Goal: Participate in discussion: Engage in conversation with other users on a specific topic

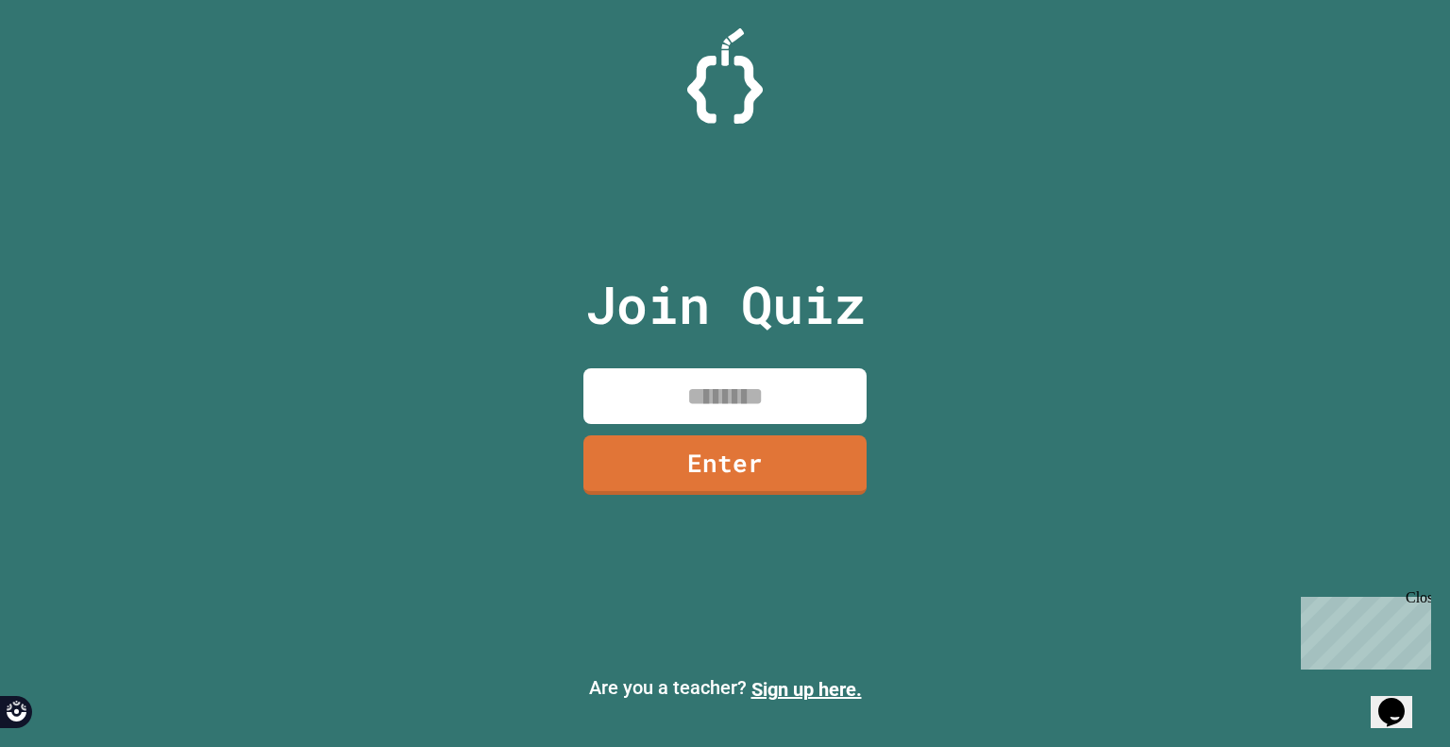
click at [680, 383] on input at bounding box center [724, 396] width 283 height 56
type input "********"
click at [748, 471] on link "Enter" at bounding box center [724, 462] width 281 height 62
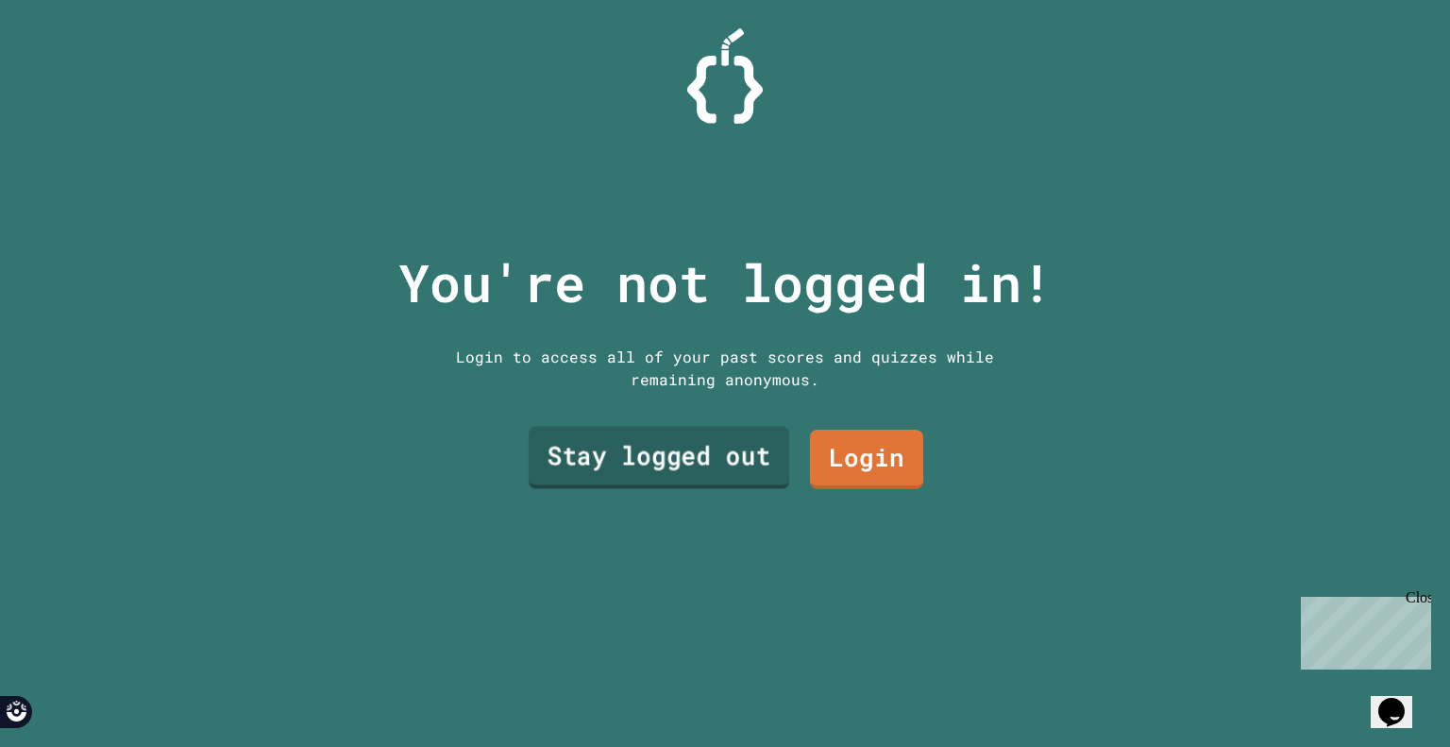
click at [738, 452] on link "Stay logged out" at bounding box center [659, 458] width 261 height 62
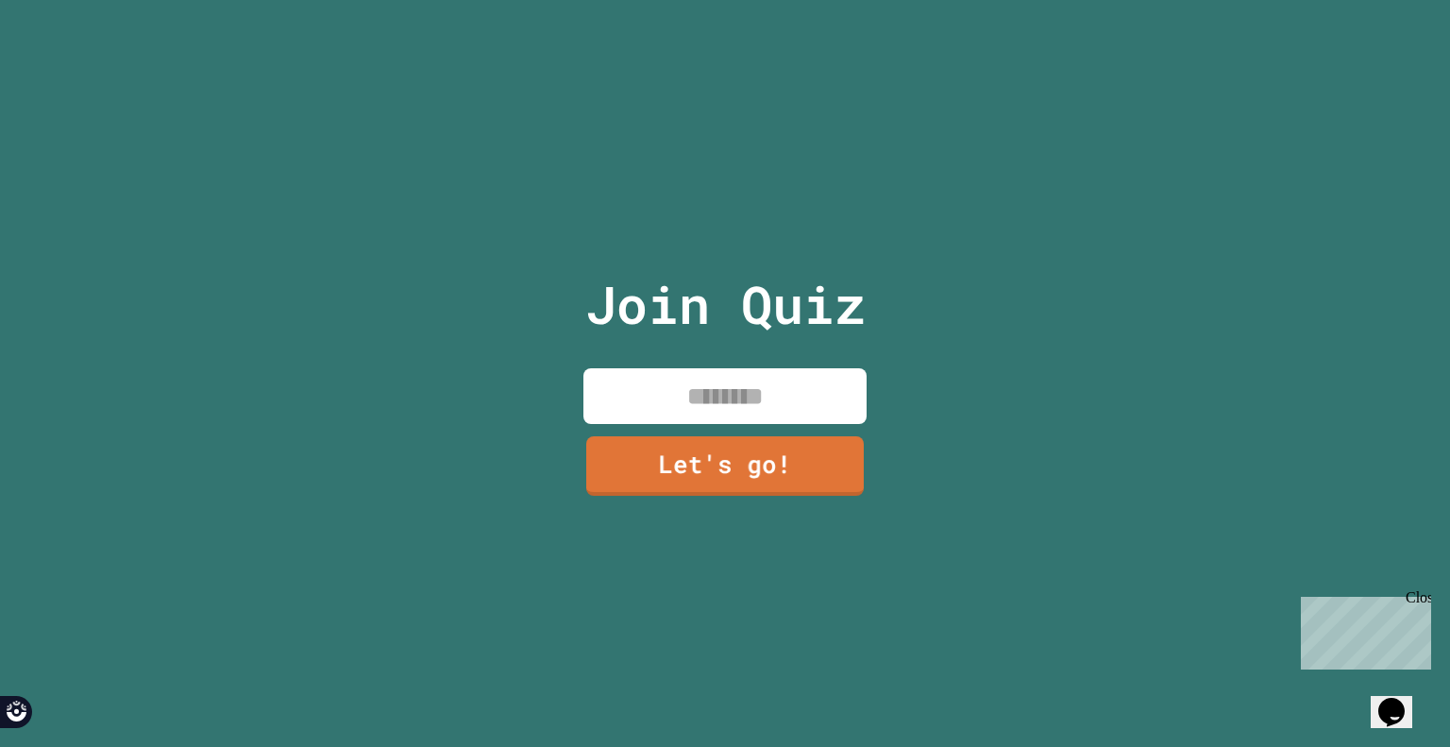
click at [688, 404] on input at bounding box center [724, 396] width 283 height 56
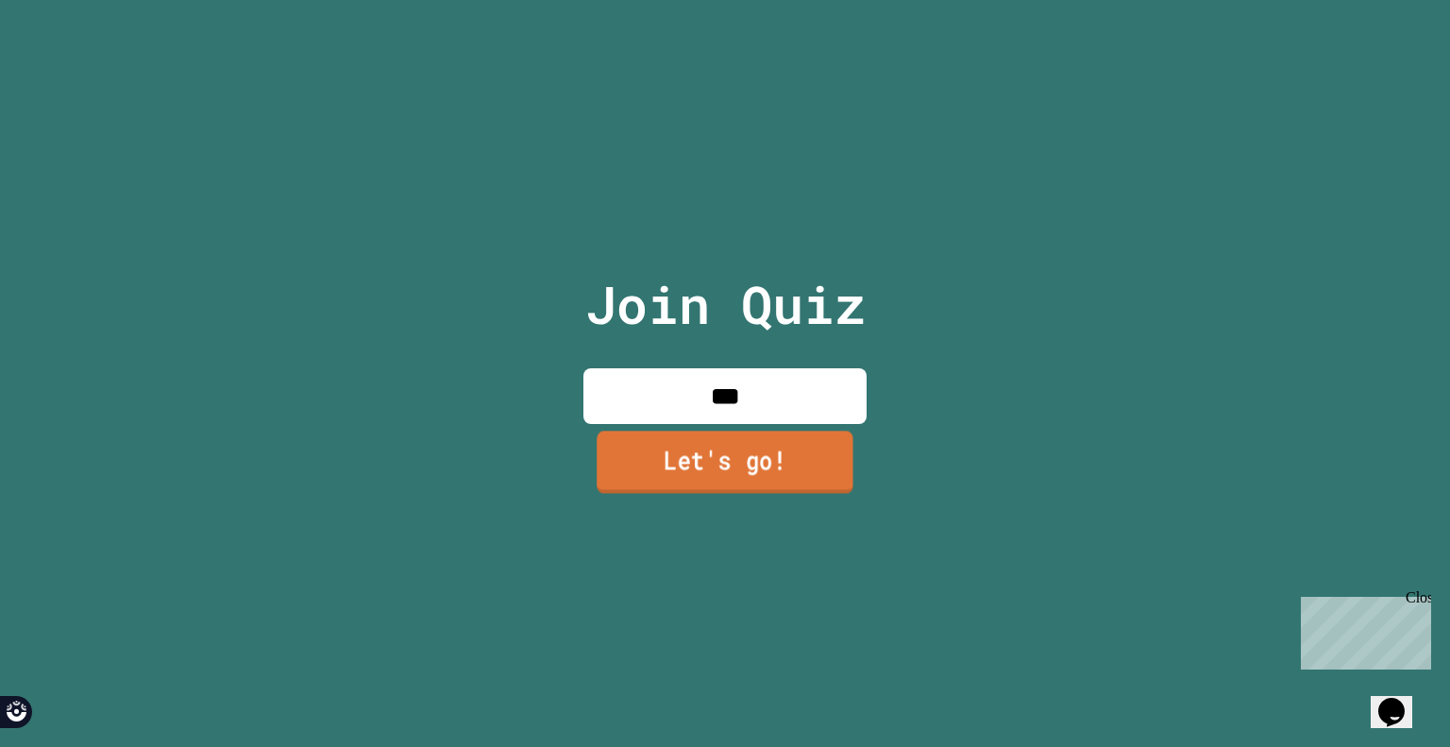
type input "***"
click at [733, 446] on link "Let's go!" at bounding box center [725, 461] width 257 height 62
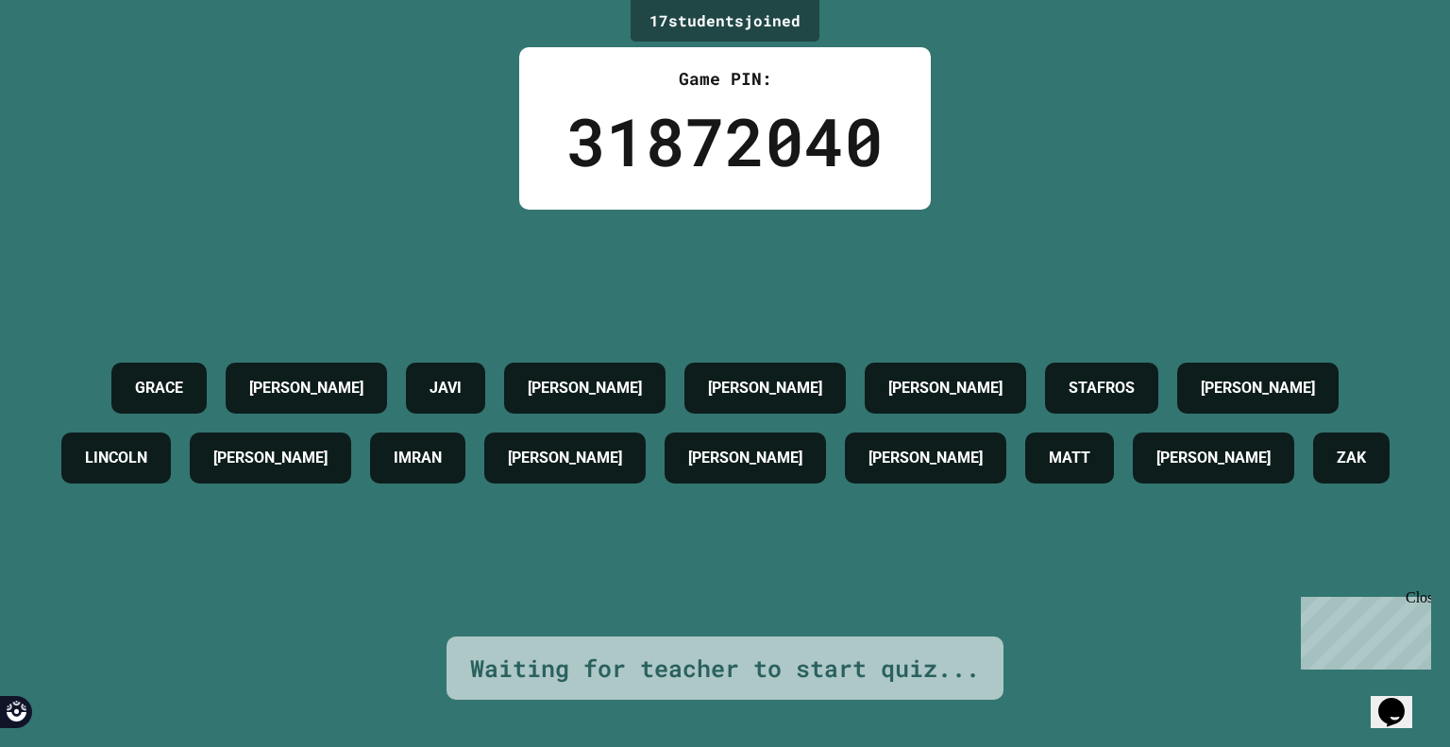
click at [1019, 548] on div "[PERSON_NAME] [PERSON_NAME] [PERSON_NAME] LUZZIANO STAFROS AIDEN [PERSON_NAME] …" at bounding box center [725, 423] width 1356 height 427
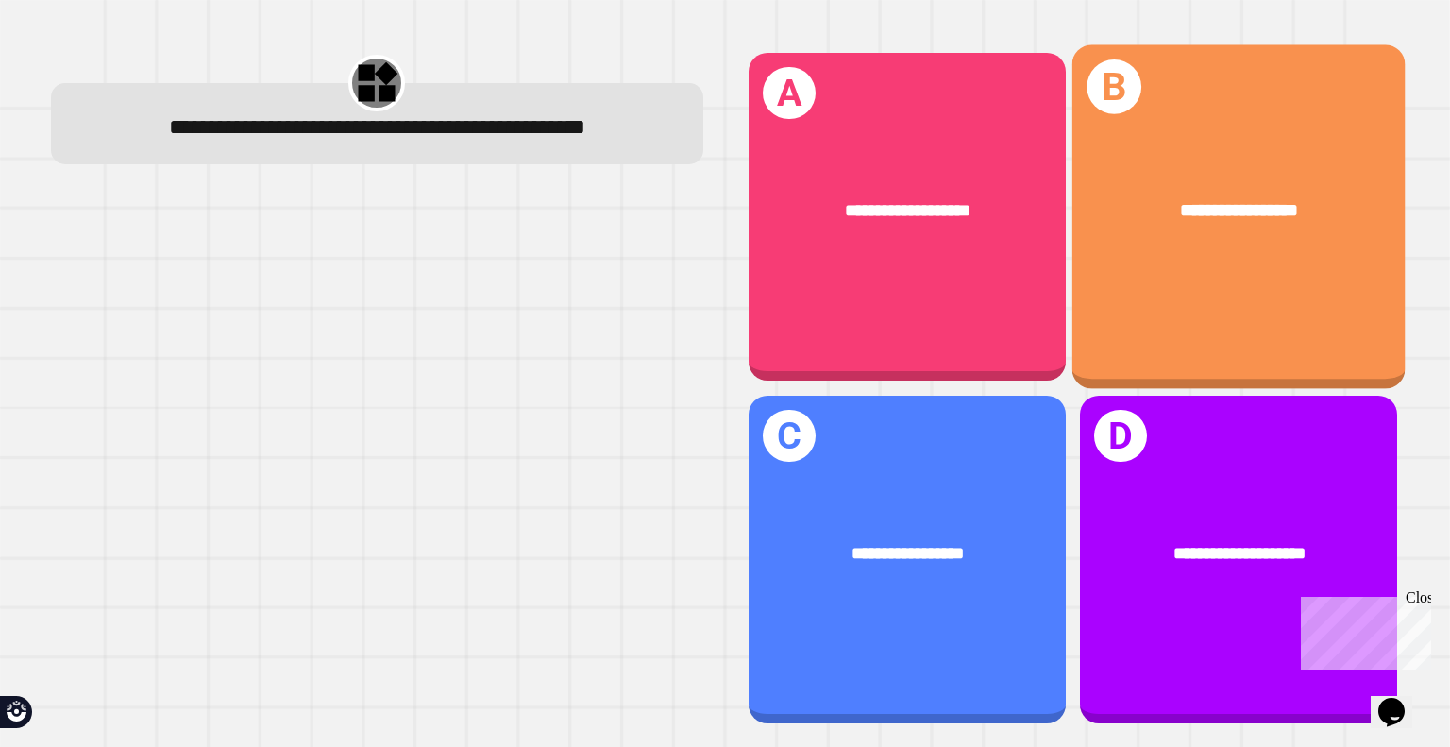
click at [1202, 269] on div "**********" at bounding box center [1238, 216] width 332 height 344
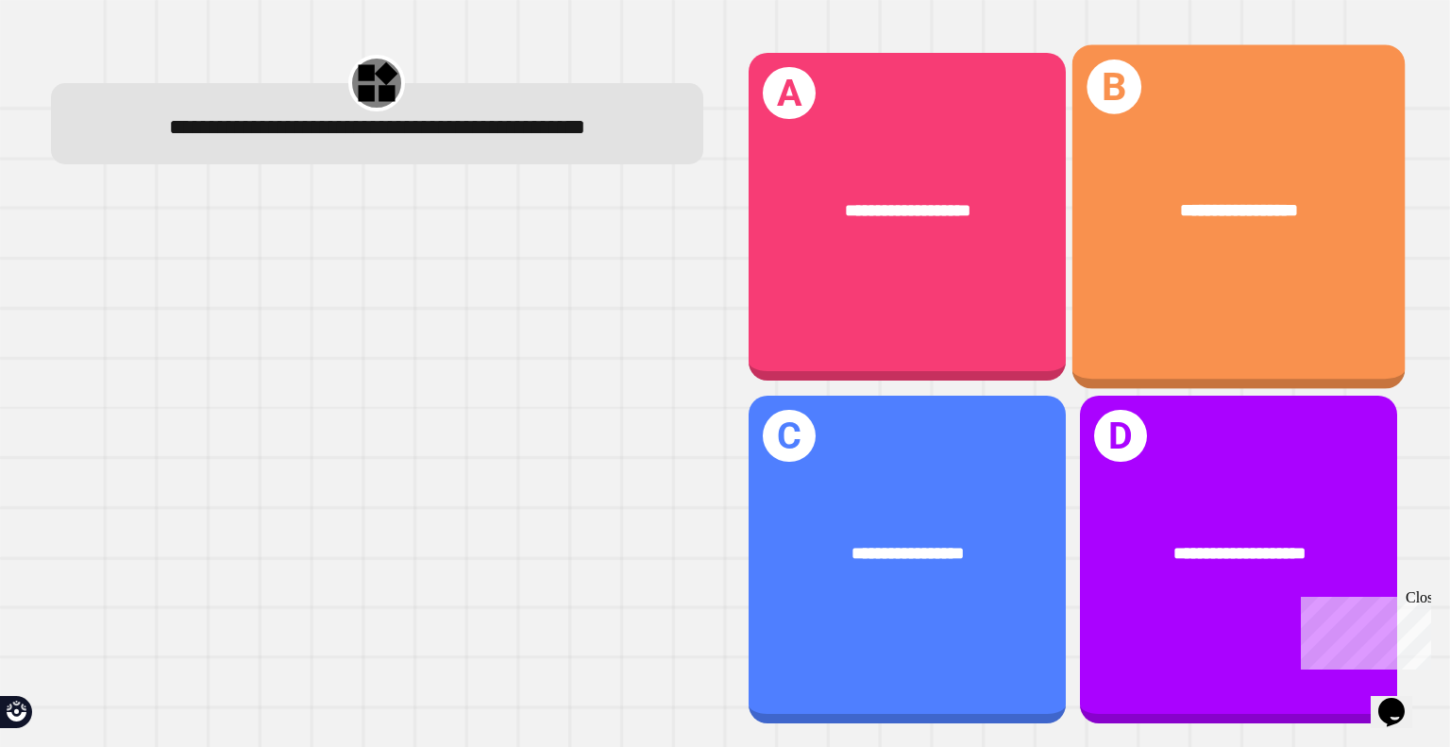
click at [1164, 320] on div "**********" at bounding box center [1238, 216] width 332 height 344
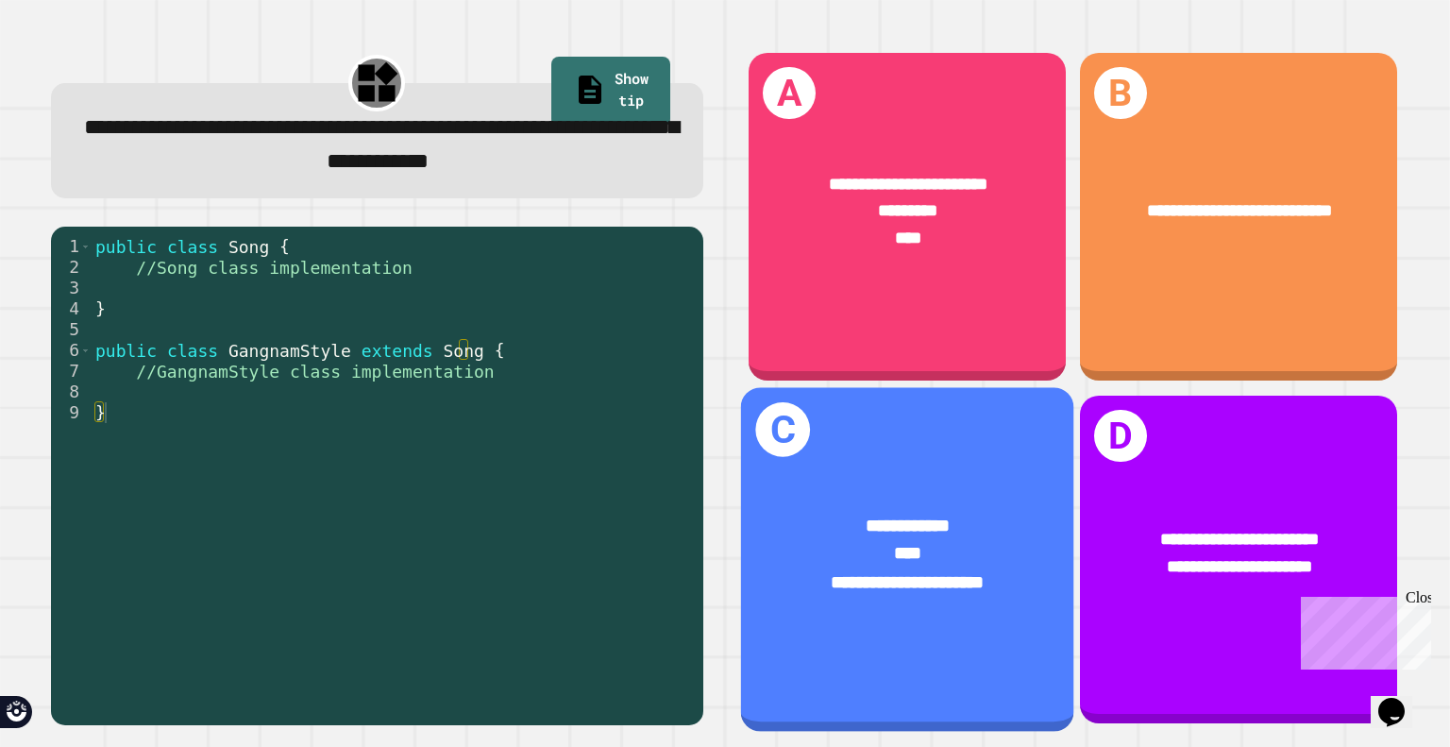
click at [929, 540] on div "****" at bounding box center [908, 554] width 260 height 28
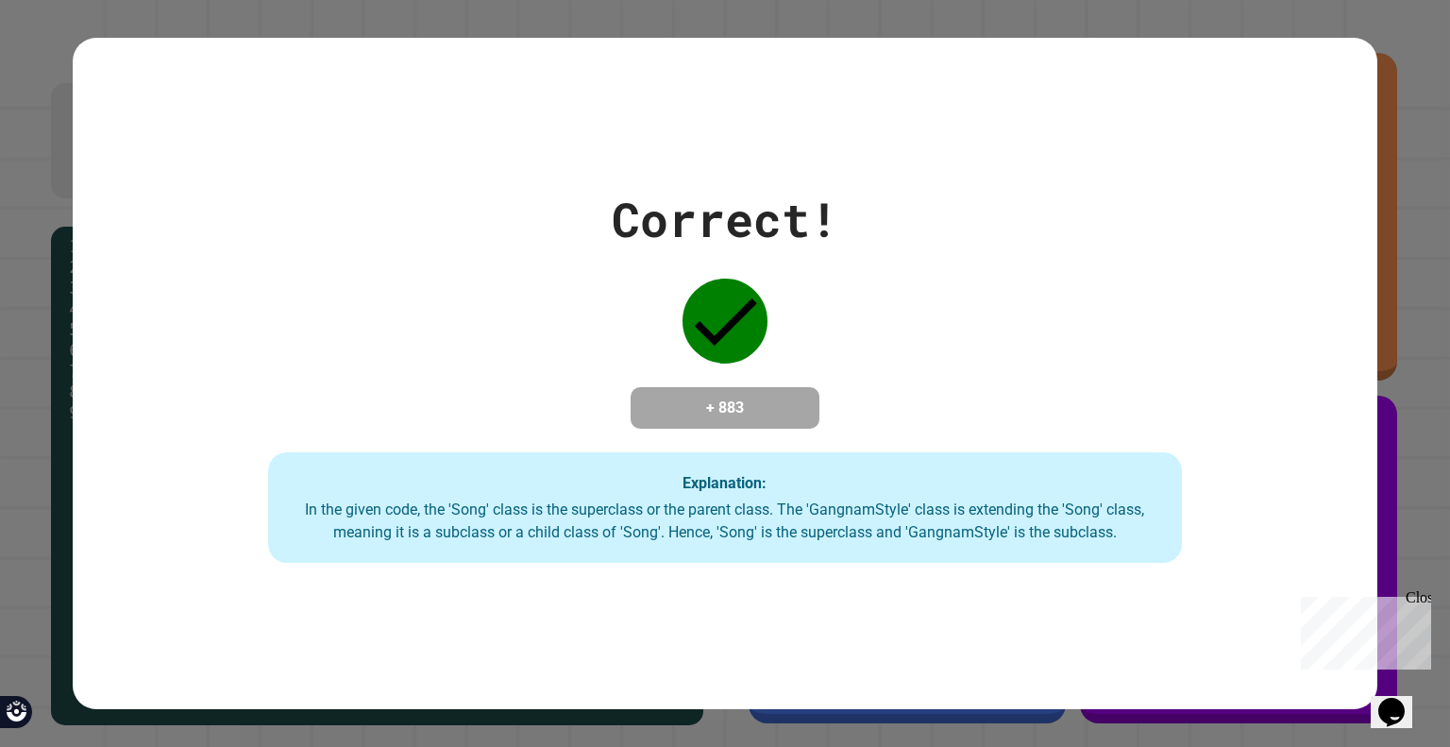
drag, startPoint x: 131, startPoint y: 2, endPoint x: 1243, endPoint y: 543, distance: 1236.6
click at [1243, 543] on div "Correct! + 883 Explanation: In the given code, the 'Song' class is the supercla…" at bounding box center [725, 373] width 1305 height 379
click at [1423, 593] on div "Close" at bounding box center [1418, 601] width 24 height 24
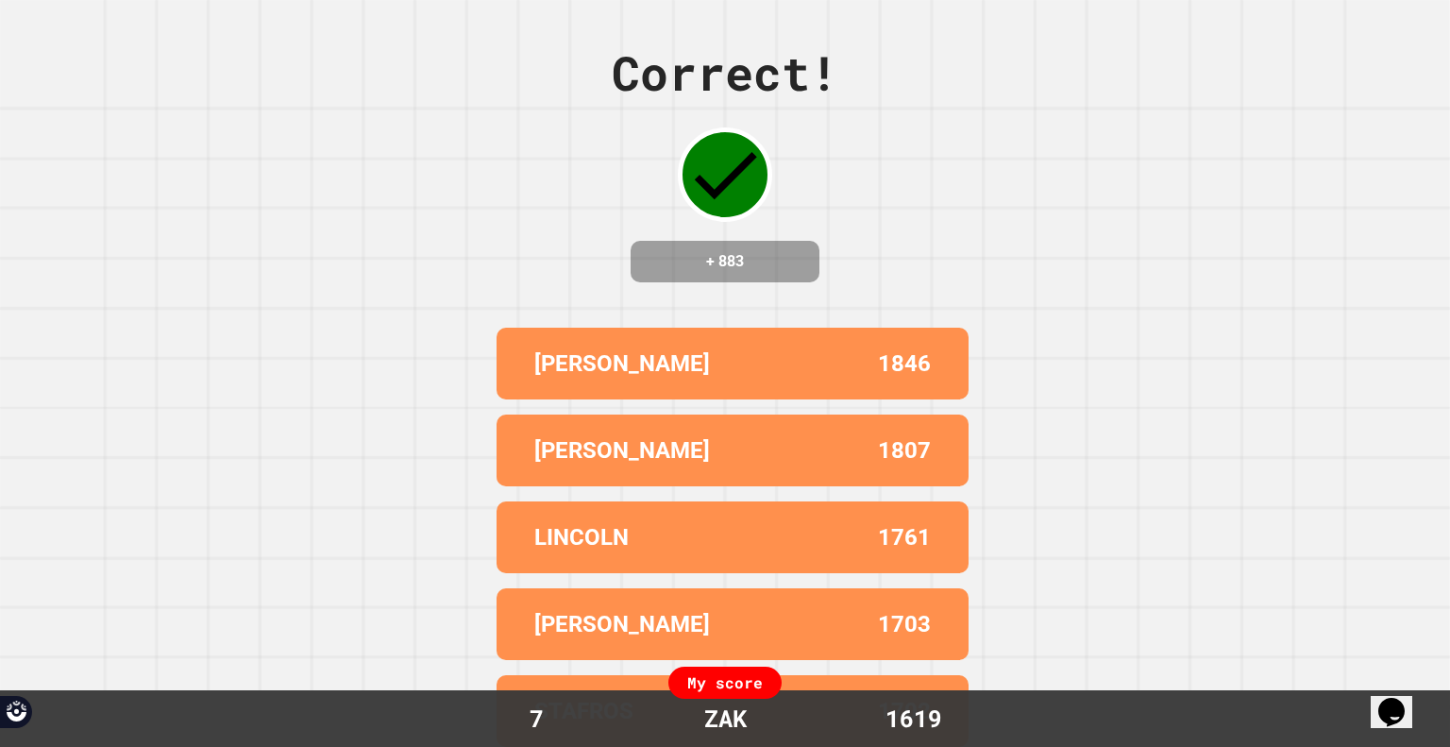
click at [1065, 528] on div "Correct! + 883 [PERSON_NAME] 1846 [PERSON_NAME] 1807 [PERSON_NAME] 1761 [PERSON…" at bounding box center [725, 373] width 1450 height 747
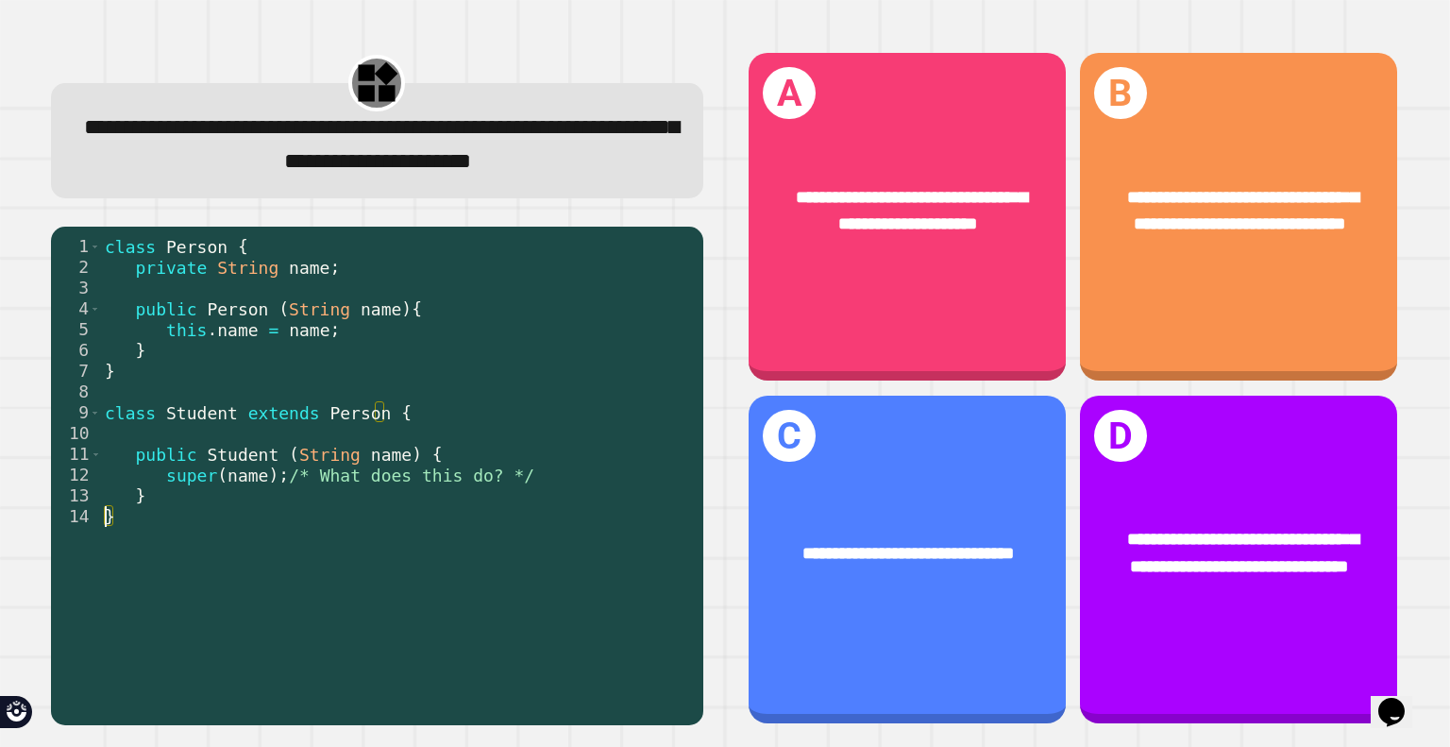
click at [103, 560] on div "class Person { private String name ; public Person ( String name ) { this . nam…" at bounding box center [397, 454] width 593 height 436
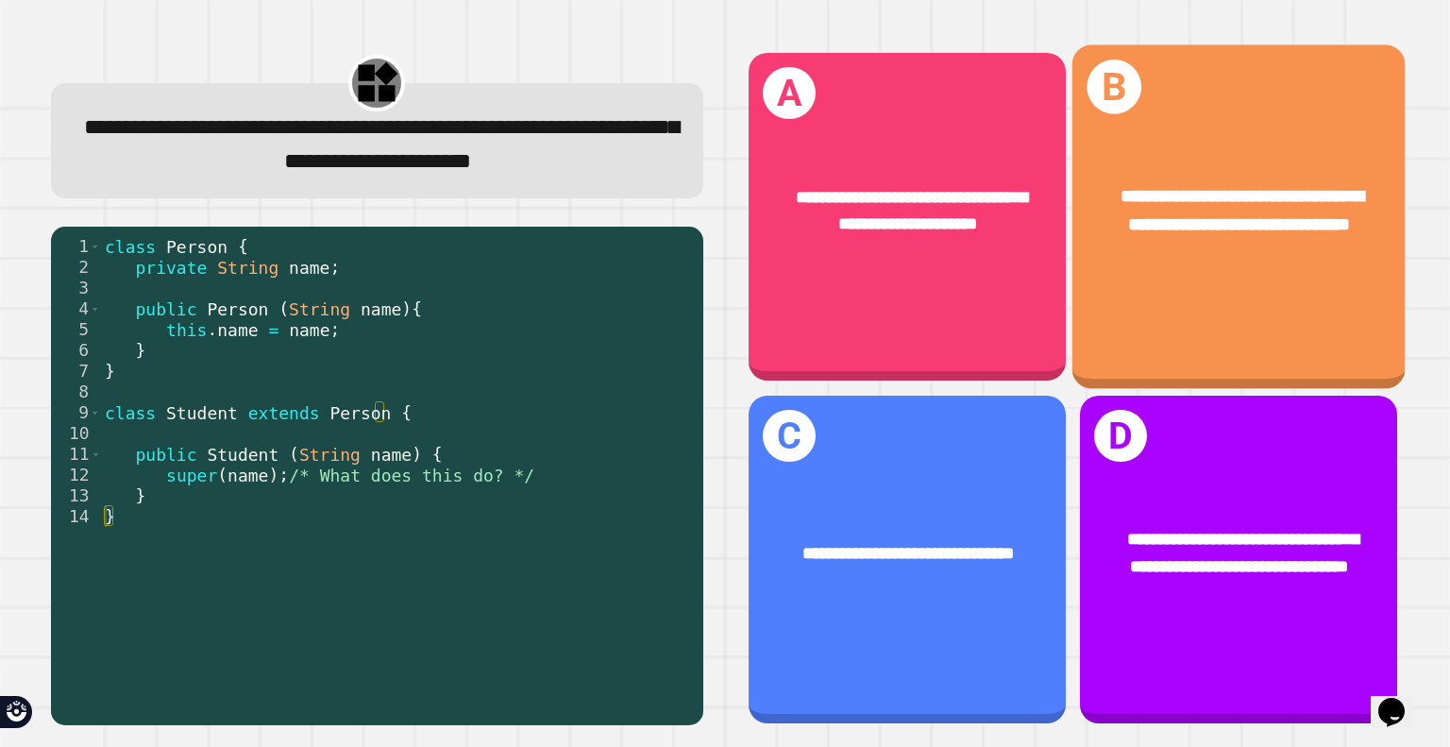
click at [1215, 214] on span "**********" at bounding box center [1242, 211] width 243 height 46
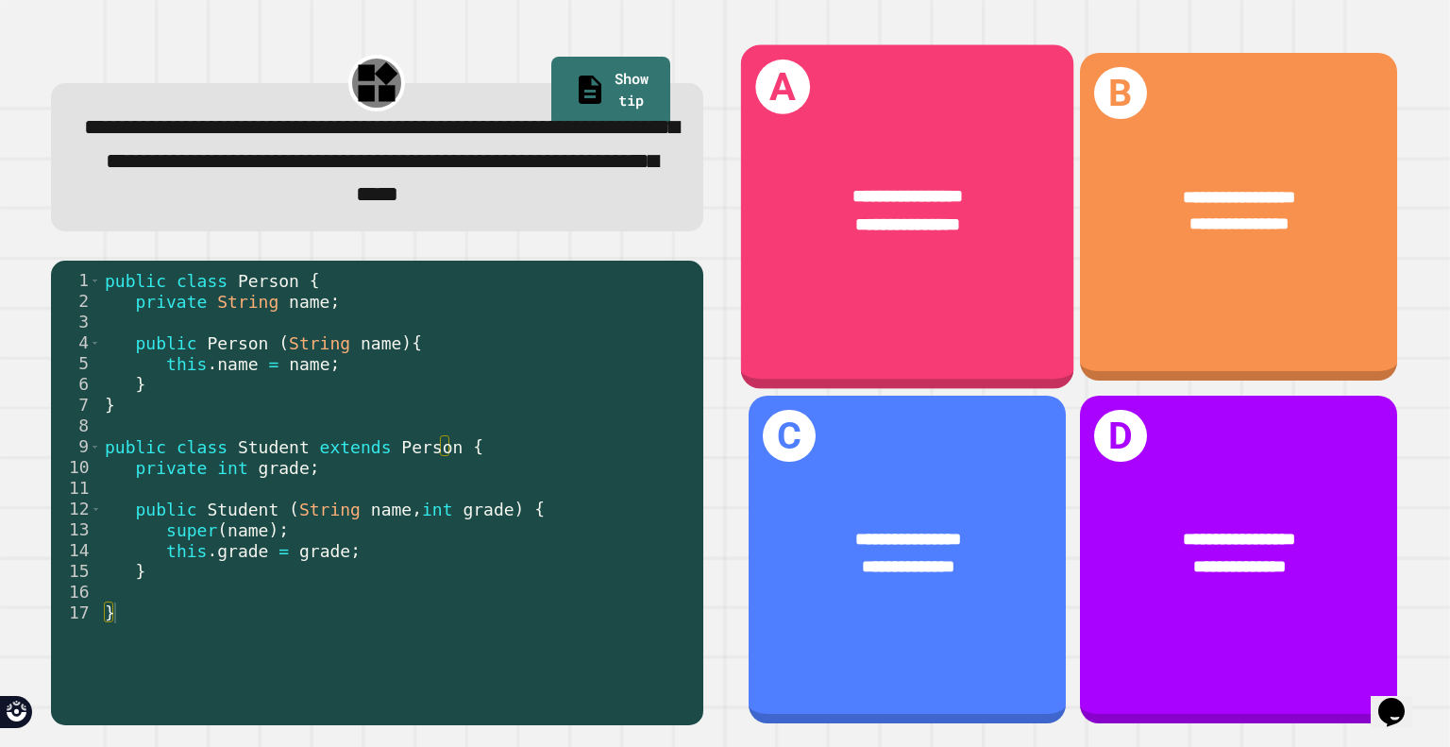
click at [921, 275] on div "**********" at bounding box center [907, 216] width 332 height 344
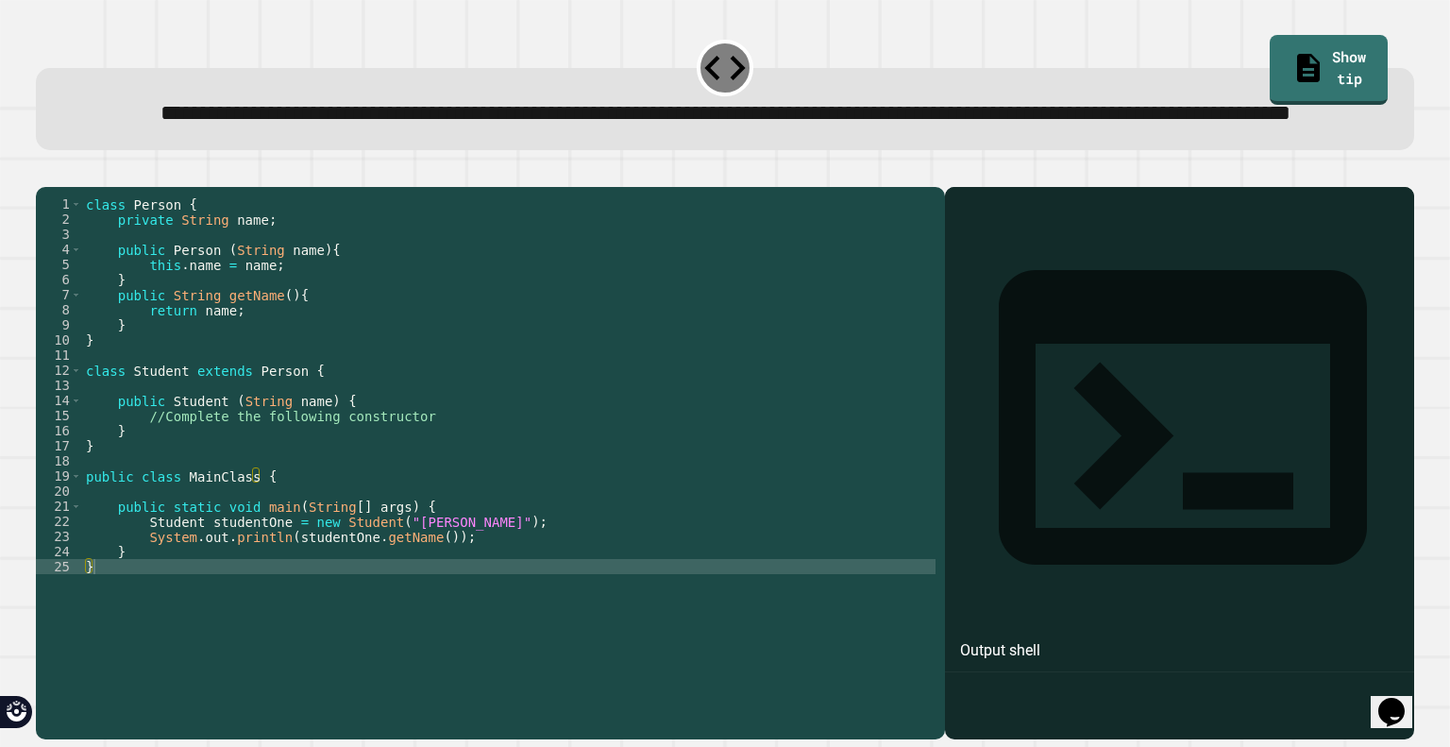
click at [413, 532] on div "class Person { private String name ; public Person ( String name ) { this . nam…" at bounding box center [508, 422] width 853 height 453
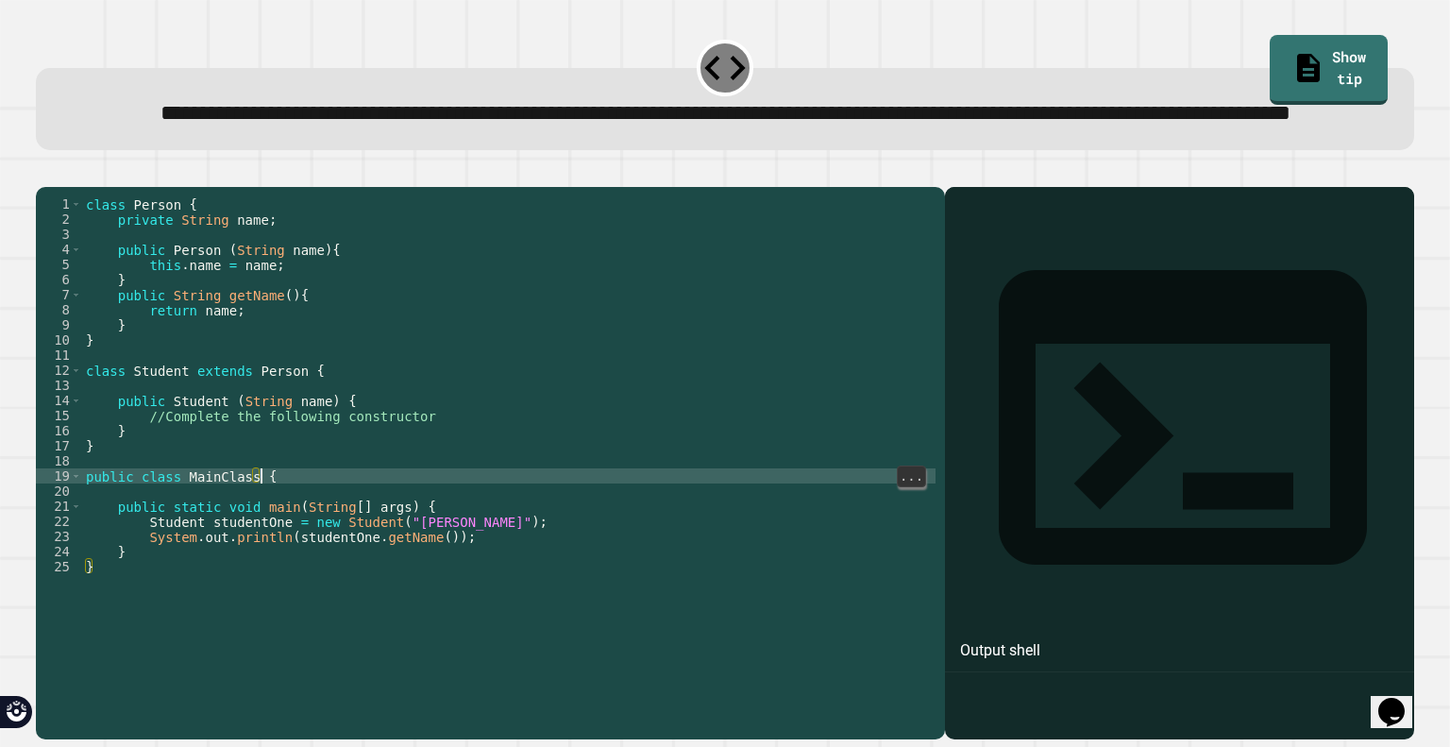
click at [385, 467] on div "class Person { private String name ; public Person ( String name ) { this . nam…" at bounding box center [508, 422] width 853 height 453
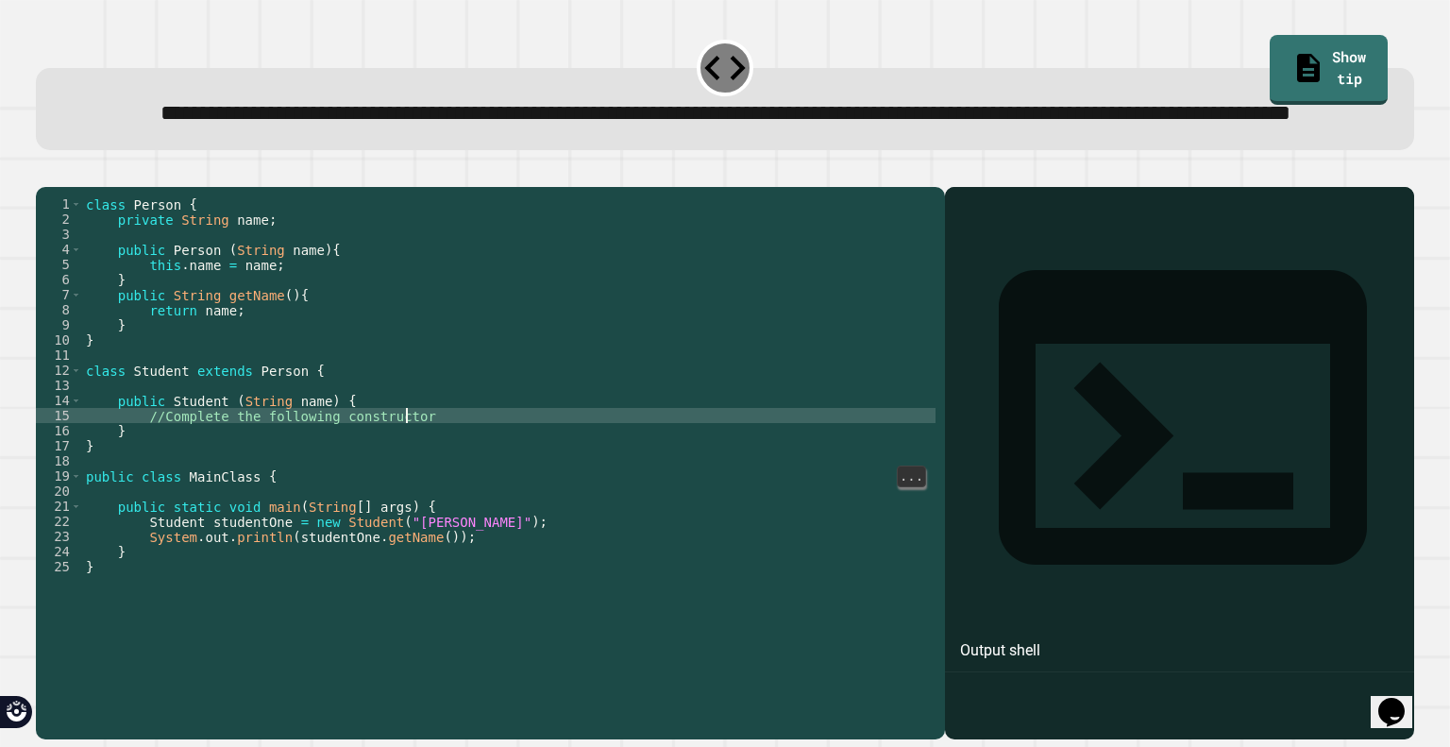
click at [419, 479] on div "class Person { private String name ; public Person ( String name ) { this . nam…" at bounding box center [508, 422] width 853 height 453
drag, startPoint x: 410, startPoint y: 478, endPoint x: 143, endPoint y: 478, distance: 267.1
click at [143, 478] on div "class Person { private String name ; public Person ( String name ) { this . nam…" at bounding box center [508, 422] width 853 height 453
type textarea "**********"
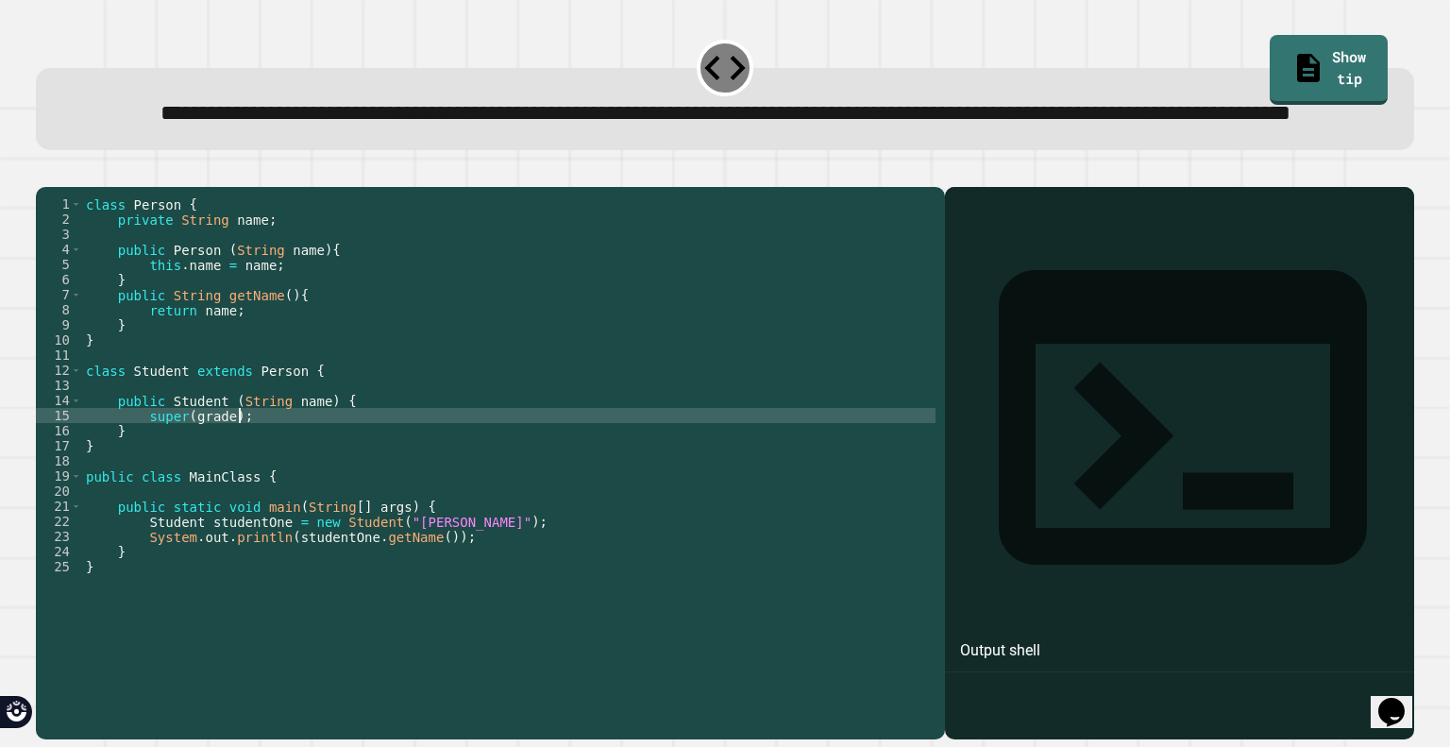
click at [60, 190] on icon "button" at bounding box center [58, 183] width 10 height 13
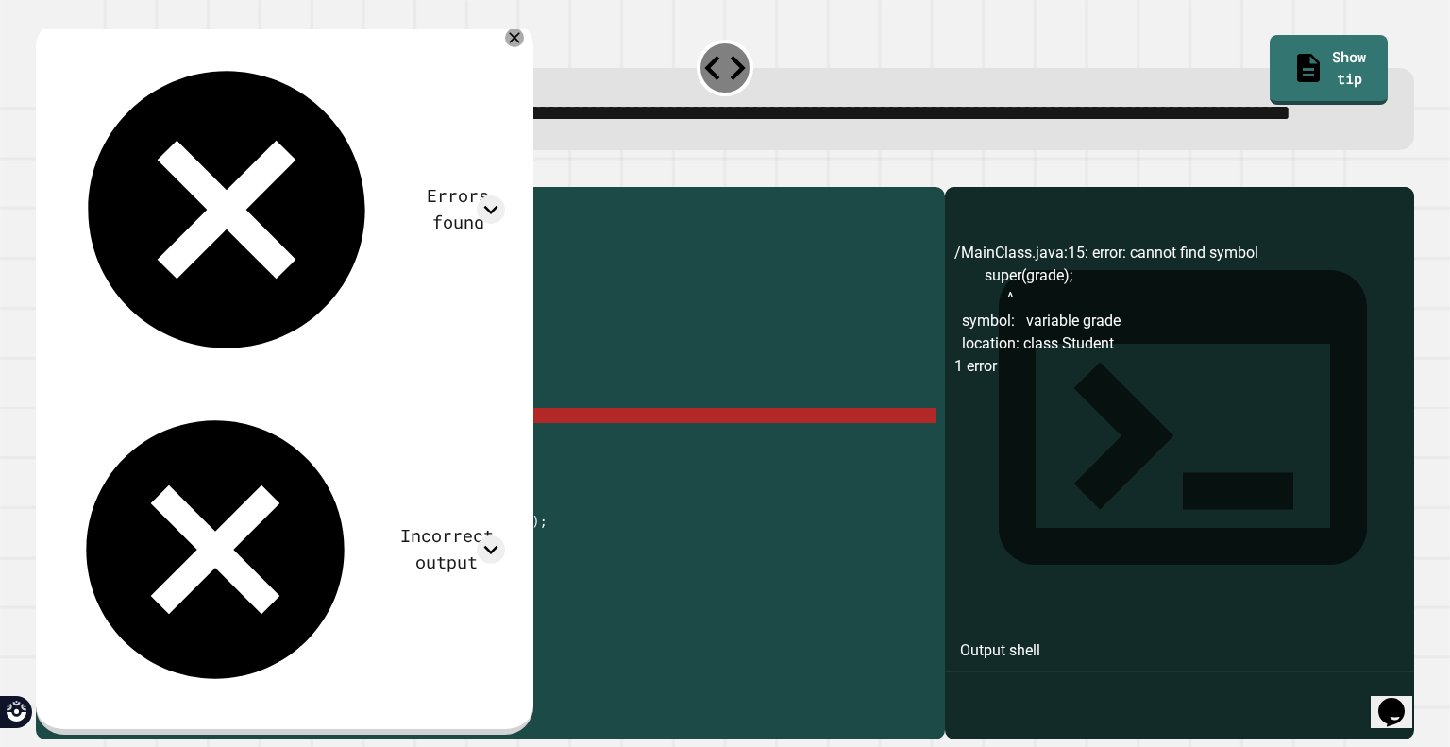
click at [211, 478] on div "class Person { private String name ; public Person ( String name ) { this . nam…" at bounding box center [508, 422] width 853 height 453
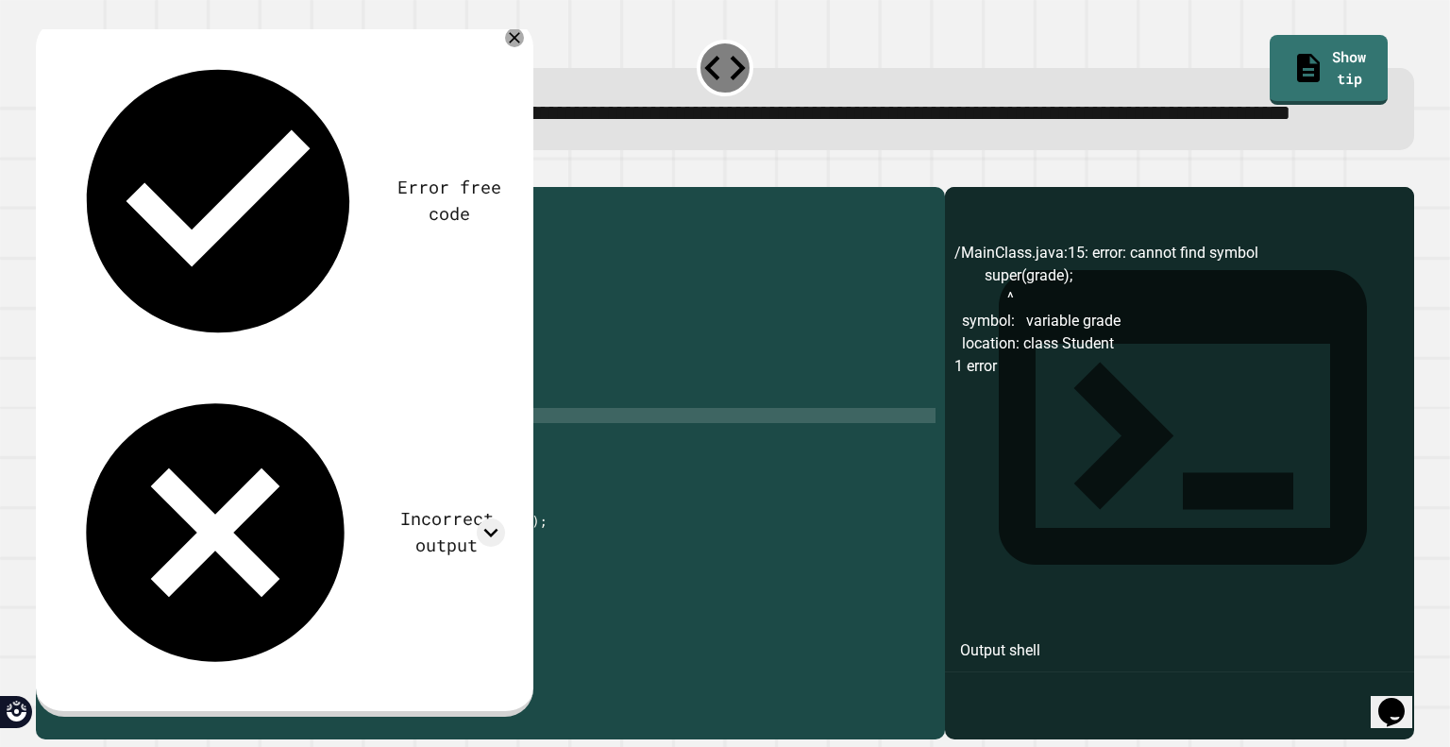
scroll to position [0, 10]
click at [63, 190] on icon "button" at bounding box center [58, 183] width 10 height 13
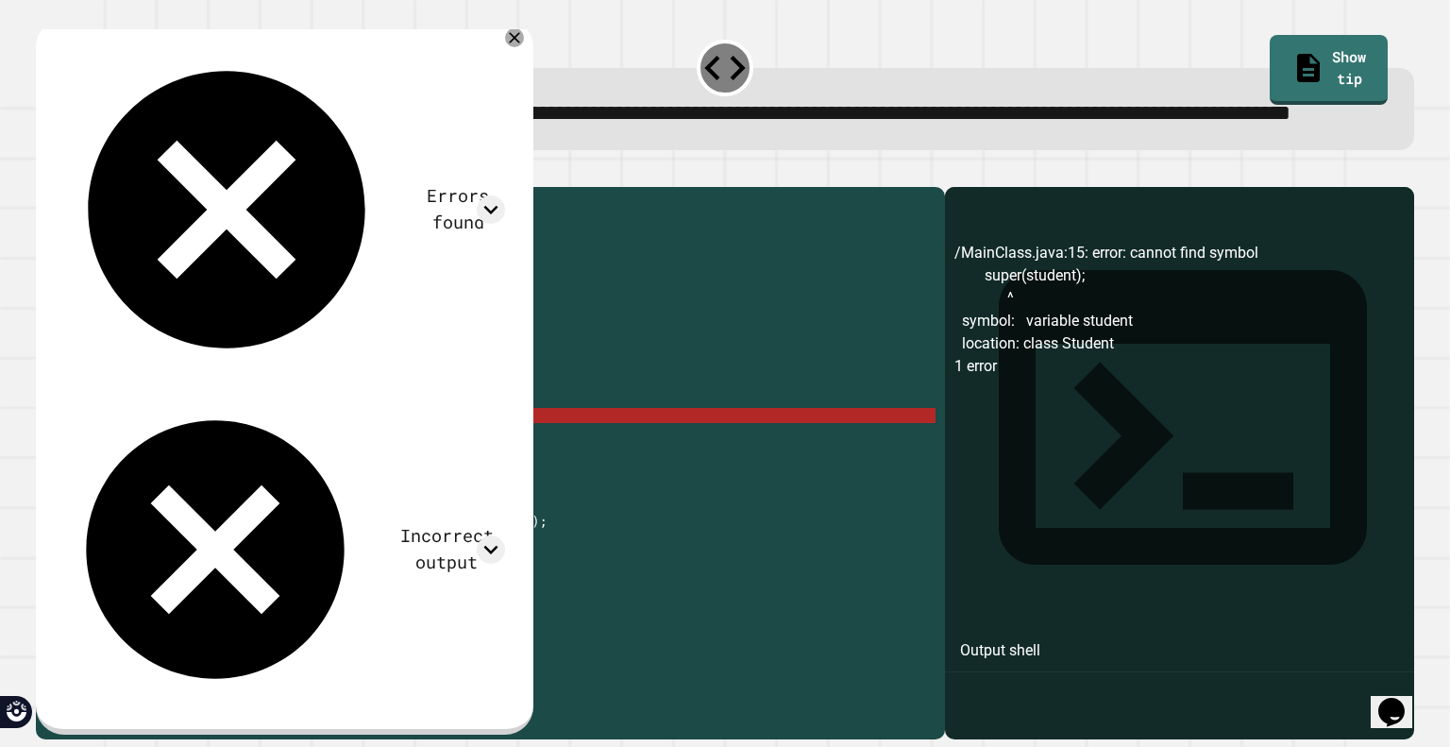
click at [213, 478] on div "class Person { private String name ; public Person ( String name ) { this . nam…" at bounding box center [508, 422] width 853 height 453
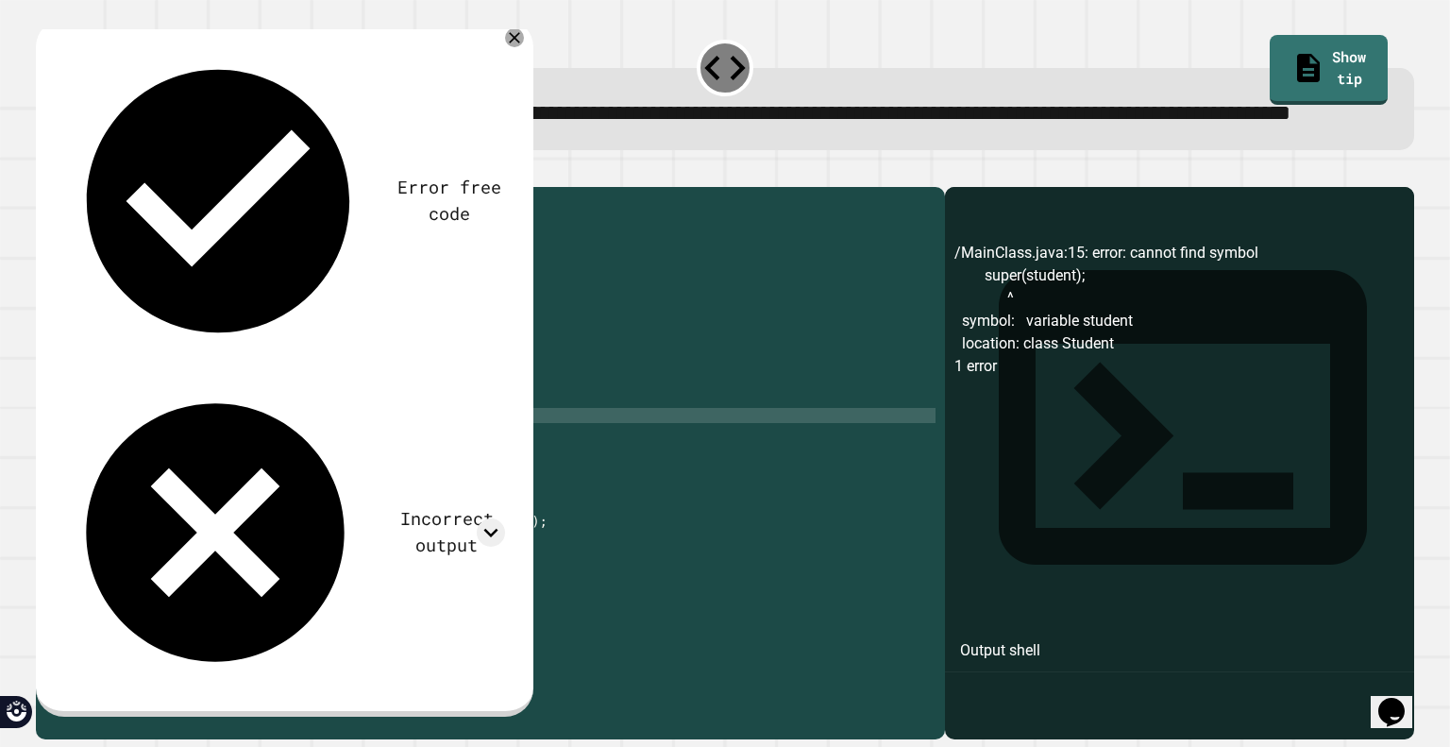
scroll to position [0, 8]
type textarea "**********"
click at [45, 172] on button "button" at bounding box center [45, 172] width 0 height 0
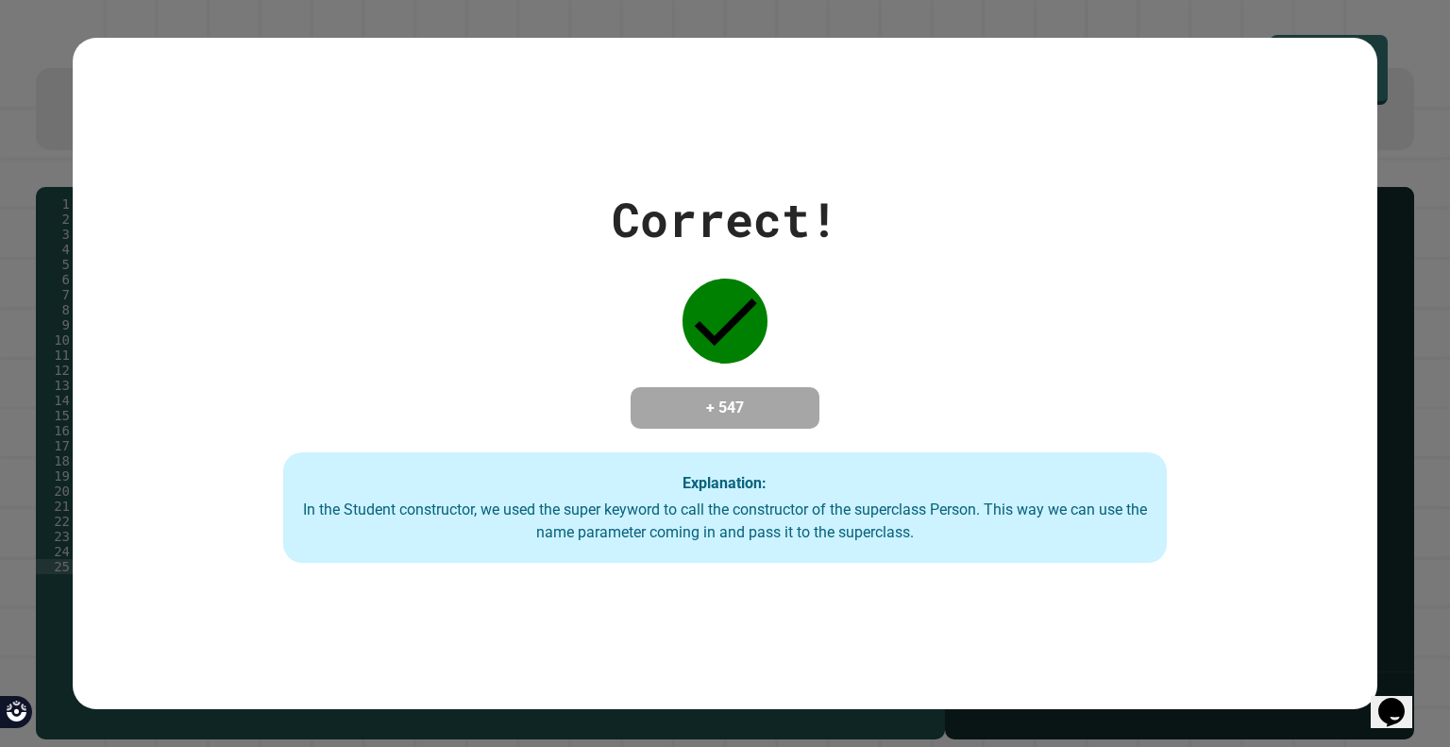
scroll to position [0, 0]
click at [880, 284] on div "Correct! + 547 Explanation: In the Student constructor, we used the super keywo…" at bounding box center [724, 373] width 1263 height 379
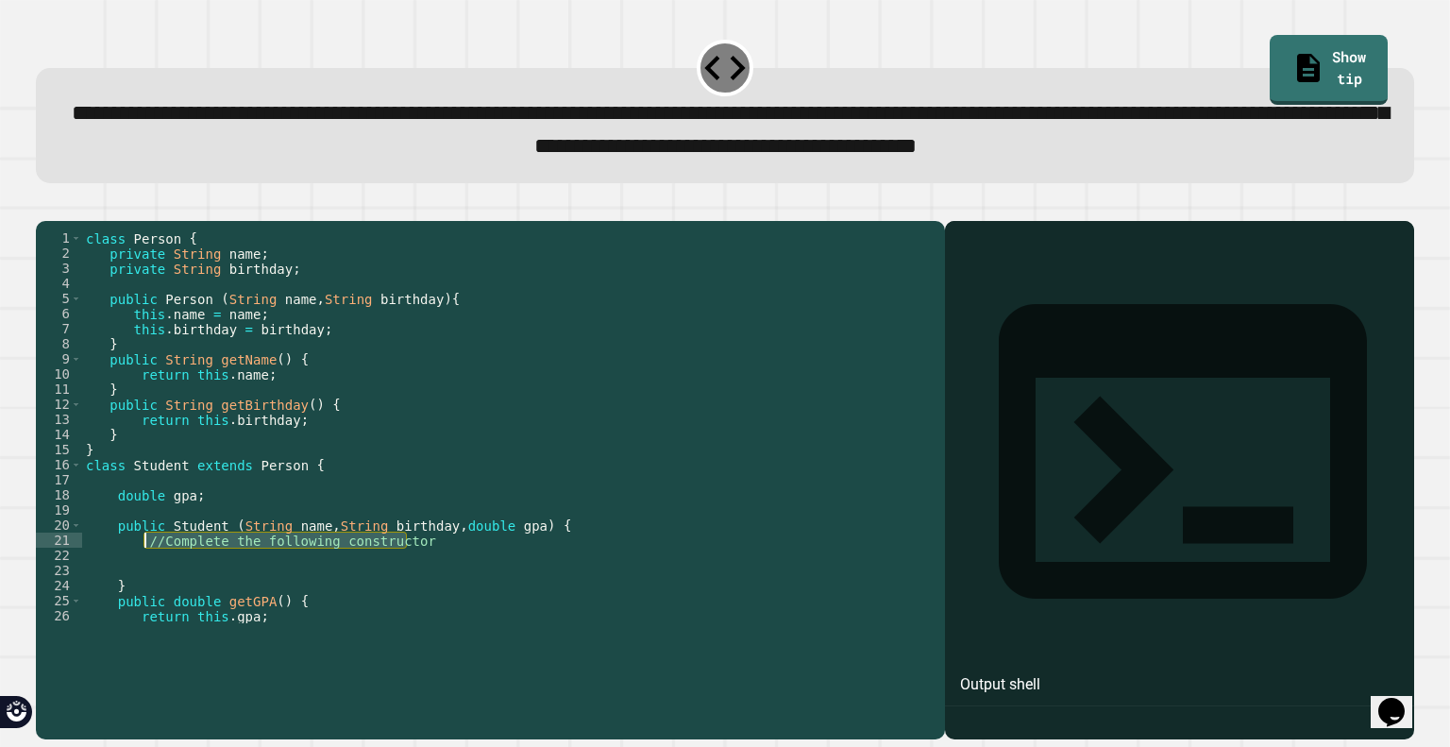
drag, startPoint x: 413, startPoint y: 609, endPoint x: 147, endPoint y: 606, distance: 265.3
click at [147, 606] on div "class Person { private String name ; private String birthday ; public Person ( …" at bounding box center [501, 441] width 839 height 423
click at [53, 230] on div "**********" at bounding box center [725, 469] width 1392 height 556
click at [45, 205] on icon "button" at bounding box center [45, 205] width 0 height 0
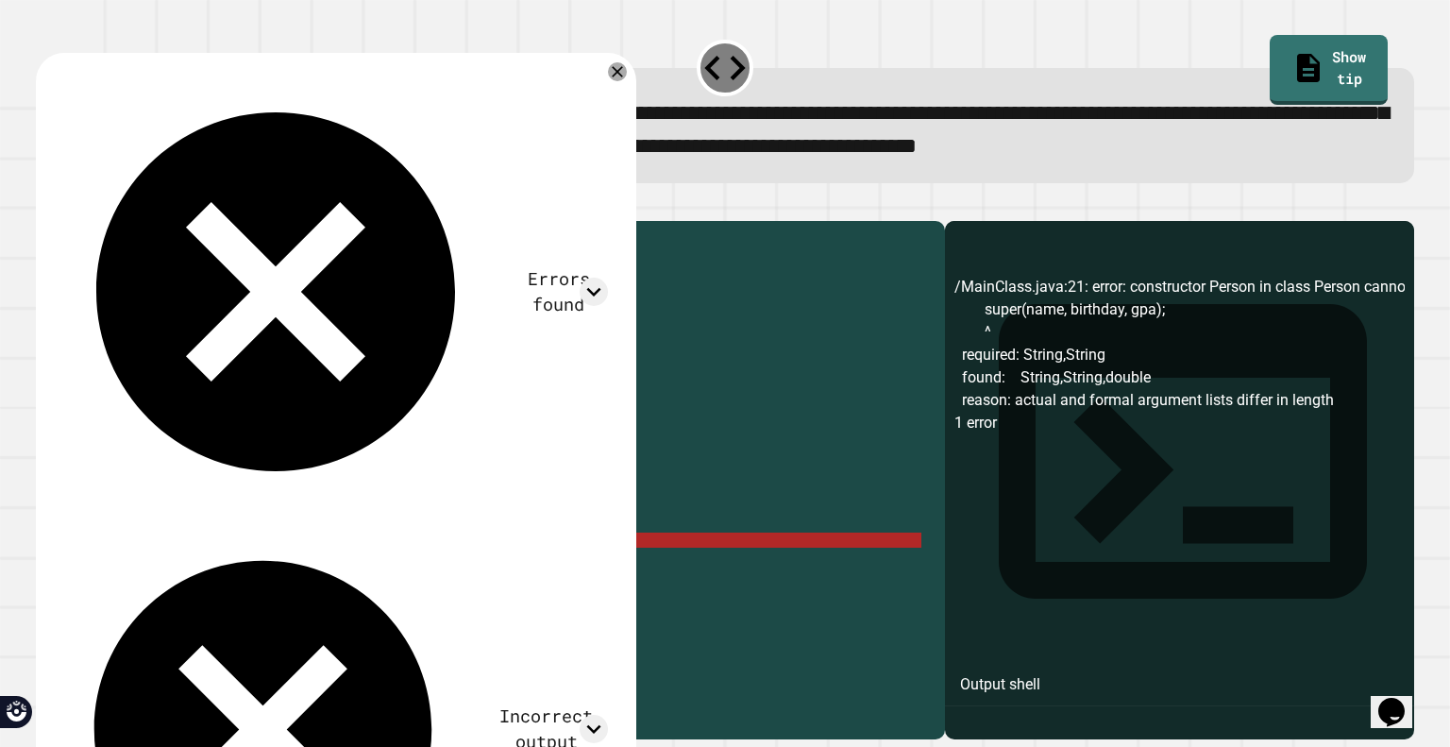
click at [321, 607] on div "class Person { private String name ; private String birthday ; public Person ( …" at bounding box center [501, 441] width 839 height 423
click at [185, 599] on div "class Person { private String name ; private String birthday ; public Person ( …" at bounding box center [501, 441] width 839 height 423
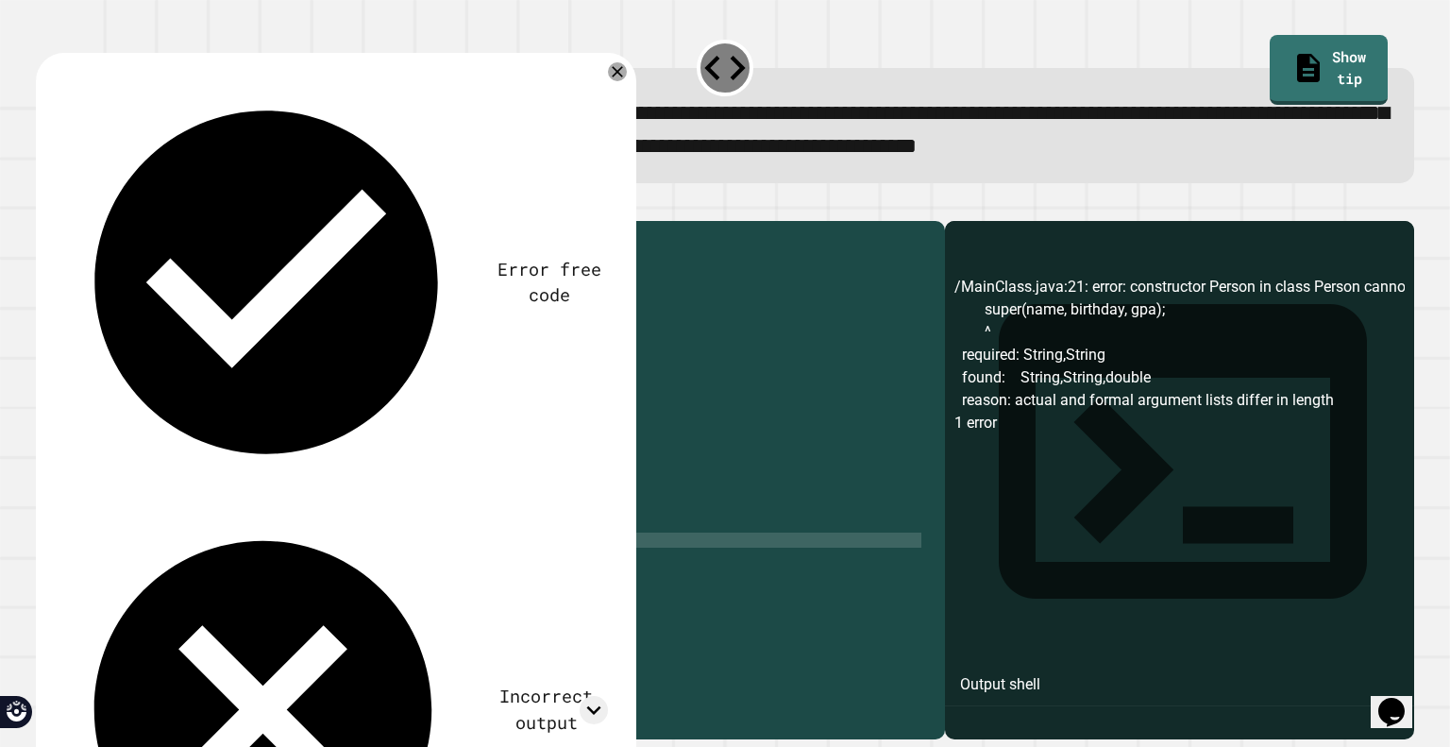
scroll to position [0, 11]
click at [288, 606] on div "class Person { private String name ; private String birthday ; public Person ( …" at bounding box center [501, 441] width 839 height 423
click at [410, 603] on div "class Person { private String name ; private String birthday ; public Person ( …" at bounding box center [501, 441] width 839 height 423
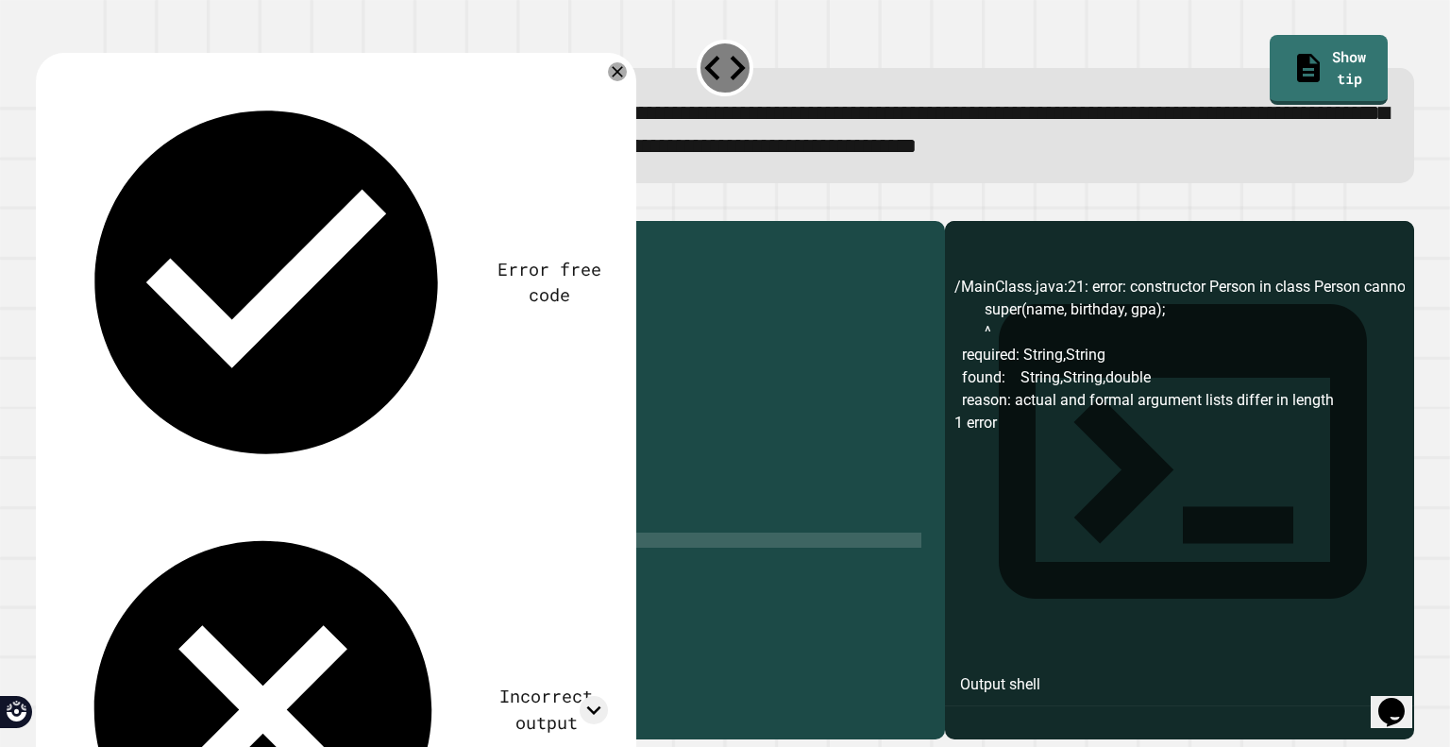
click at [45, 205] on icon "button" at bounding box center [45, 205] width 0 height 0
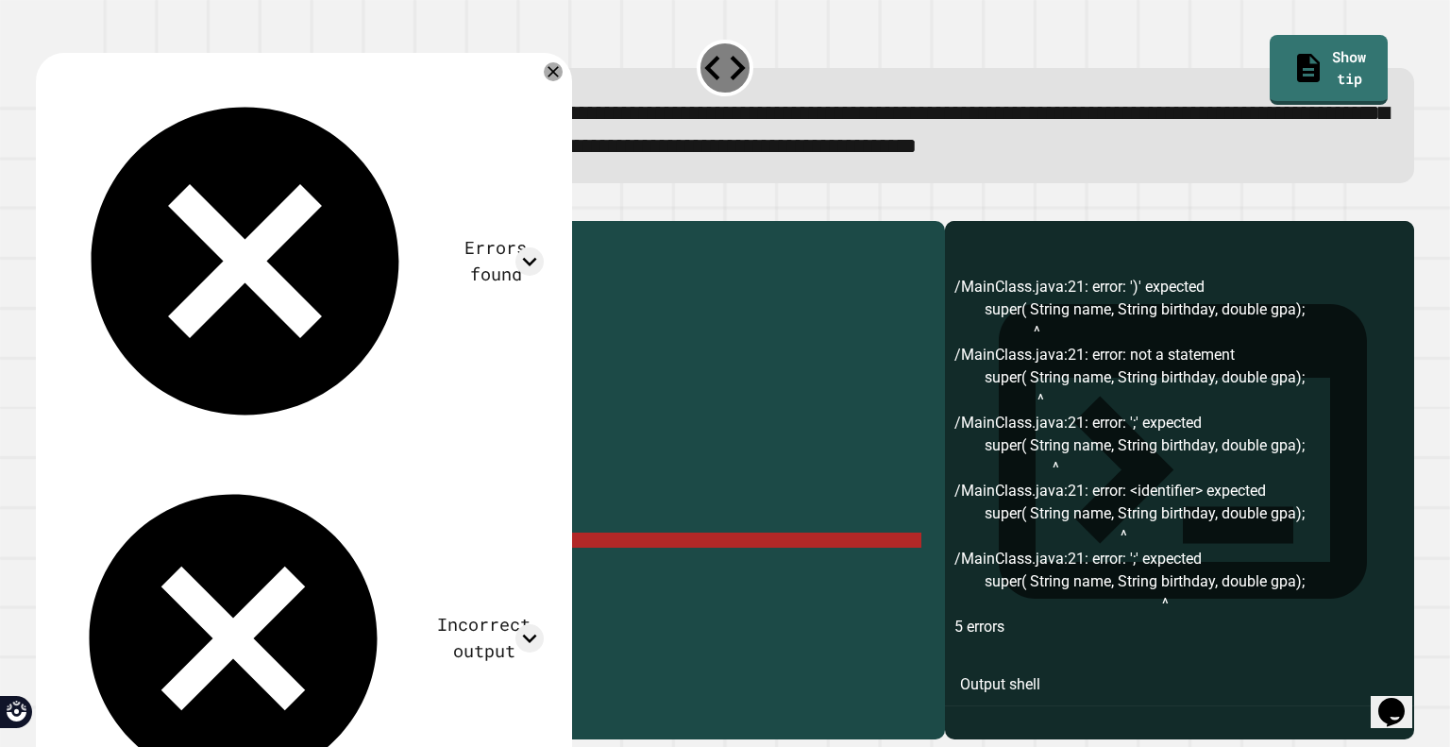
click at [484, 605] on div "class Person { private String name ; private String birthday ; public Person ( …" at bounding box center [501, 441] width 839 height 423
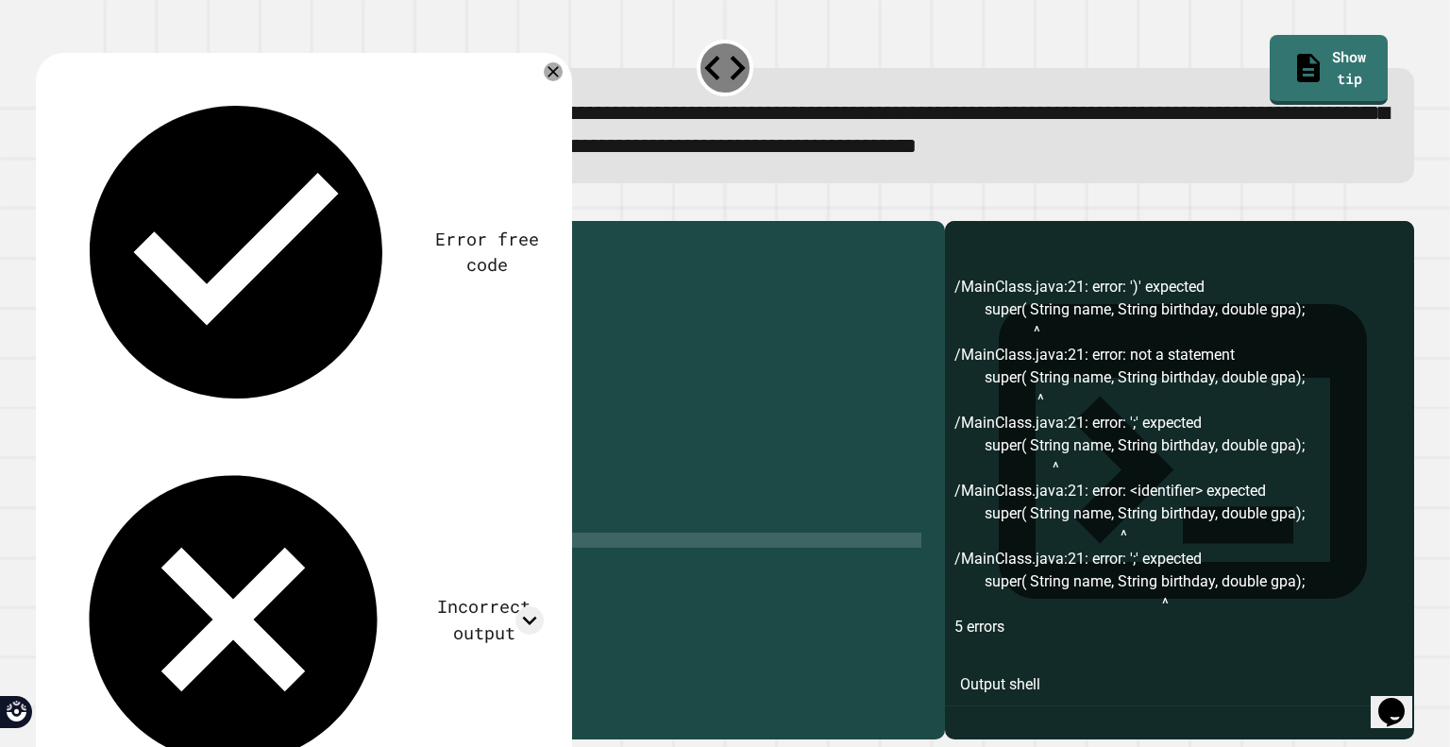
scroll to position [0, 22]
click at [45, 205] on icon "button" at bounding box center [45, 205] width 0 height 0
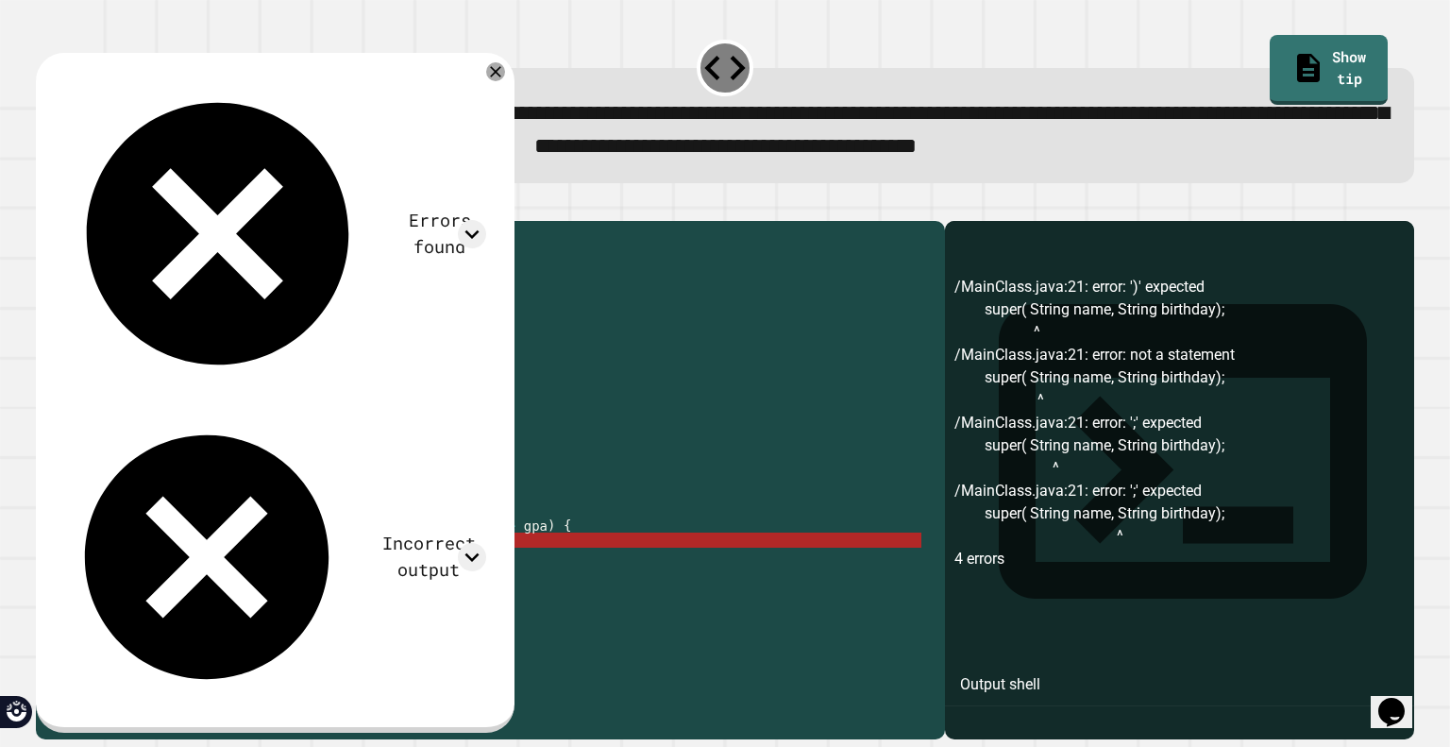
click at [315, 611] on div "class Person { private String name ; private String birthday ; public Person ( …" at bounding box center [501, 441] width 839 height 423
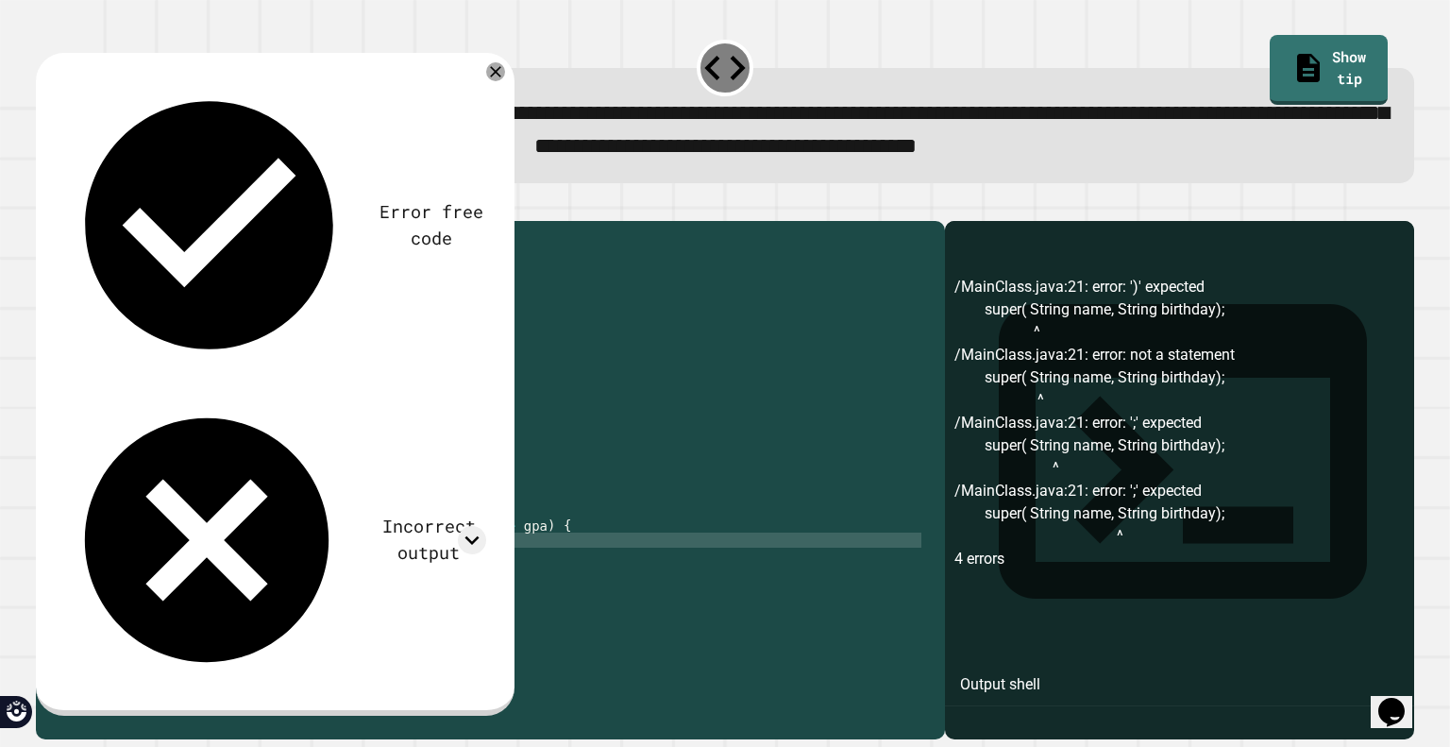
scroll to position [0, 18]
click at [212, 599] on div "class Person { private String name ; private String birthday ; public Person ( …" at bounding box center [501, 441] width 839 height 423
type textarea "**********"
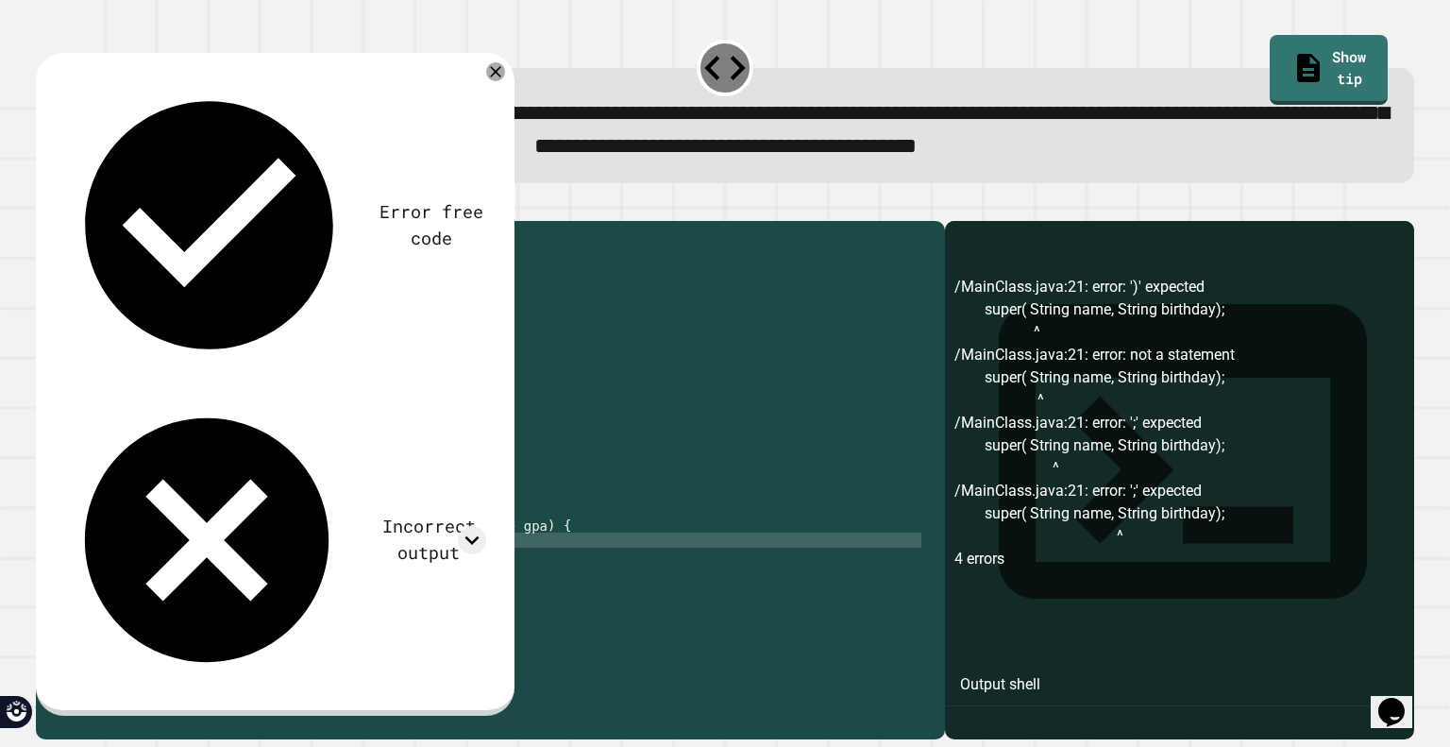
click at [328, 607] on div "class Person { private String name ; private String birthday ; public Person ( …" at bounding box center [501, 441] width 839 height 423
click at [45, 205] on icon "button" at bounding box center [45, 205] width 0 height 0
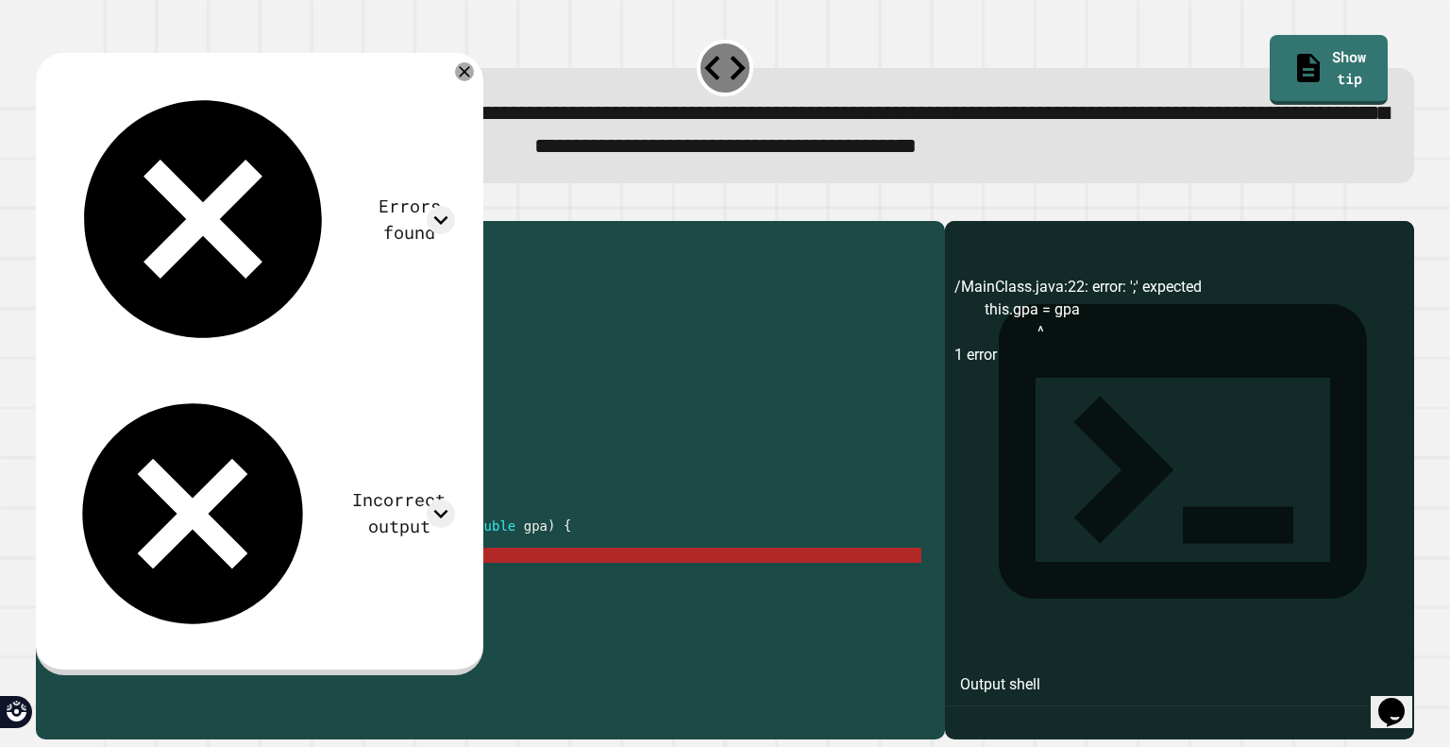
click at [45, 205] on icon "button" at bounding box center [45, 205] width 0 height 0
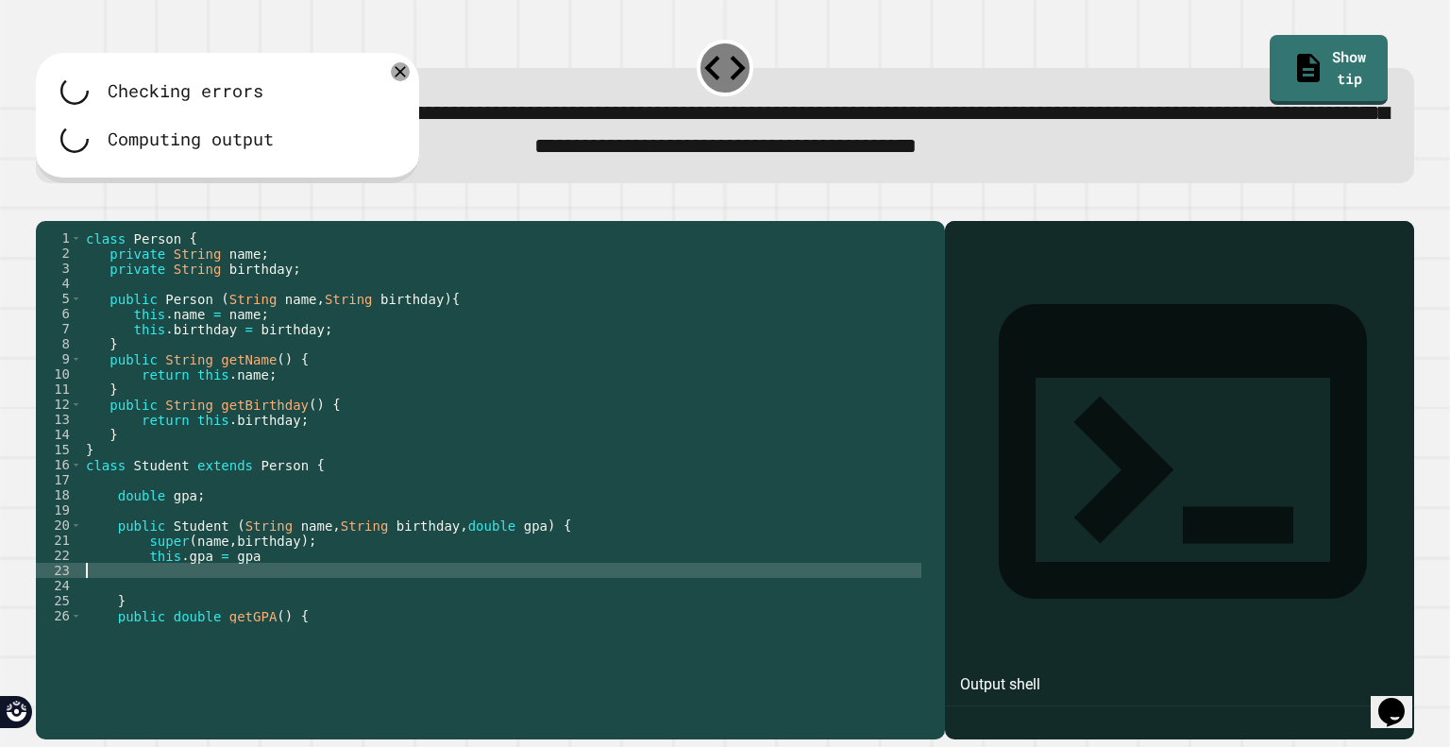
scroll to position [0, 0]
click at [263, 631] on div "class Person { private String name ; private String birthday ; public Person ( …" at bounding box center [501, 441] width 839 height 423
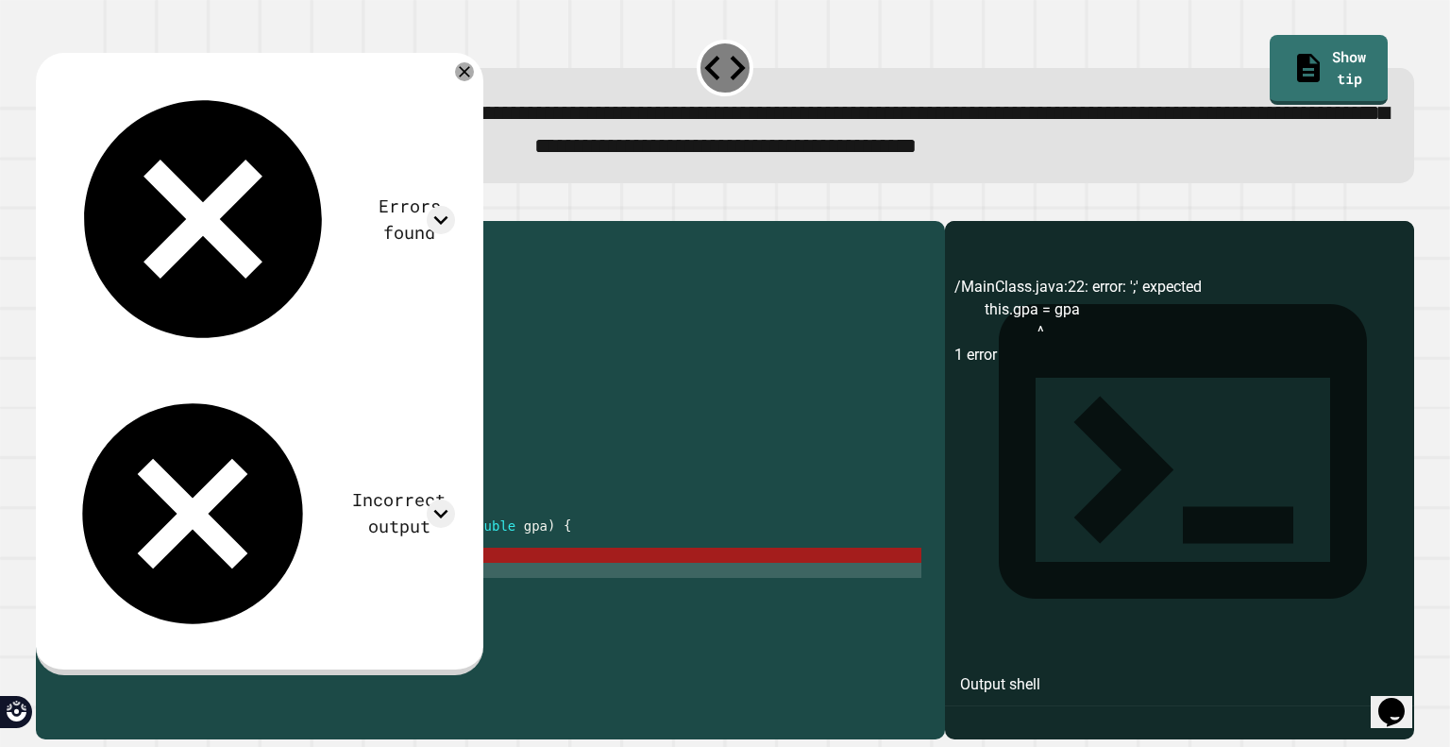
click at [260, 629] on div "class Person { private String name ; private String birthday ; public Person ( …" at bounding box center [501, 441] width 839 height 423
click at [254, 625] on div "class Person { private String name ; private String birthday ; public Person ( …" at bounding box center [501, 441] width 839 height 423
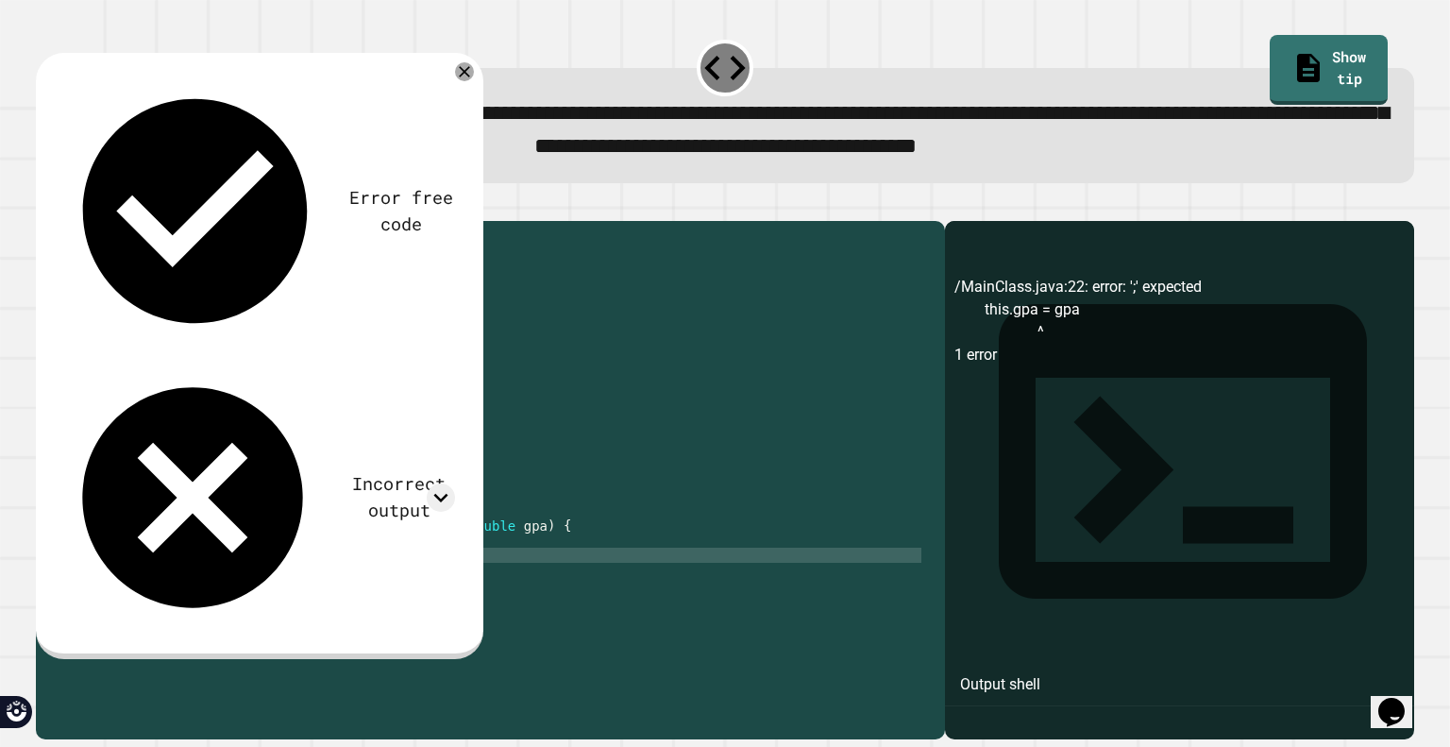
type textarea "**********"
click at [45, 205] on icon "button" at bounding box center [45, 205] width 0 height 0
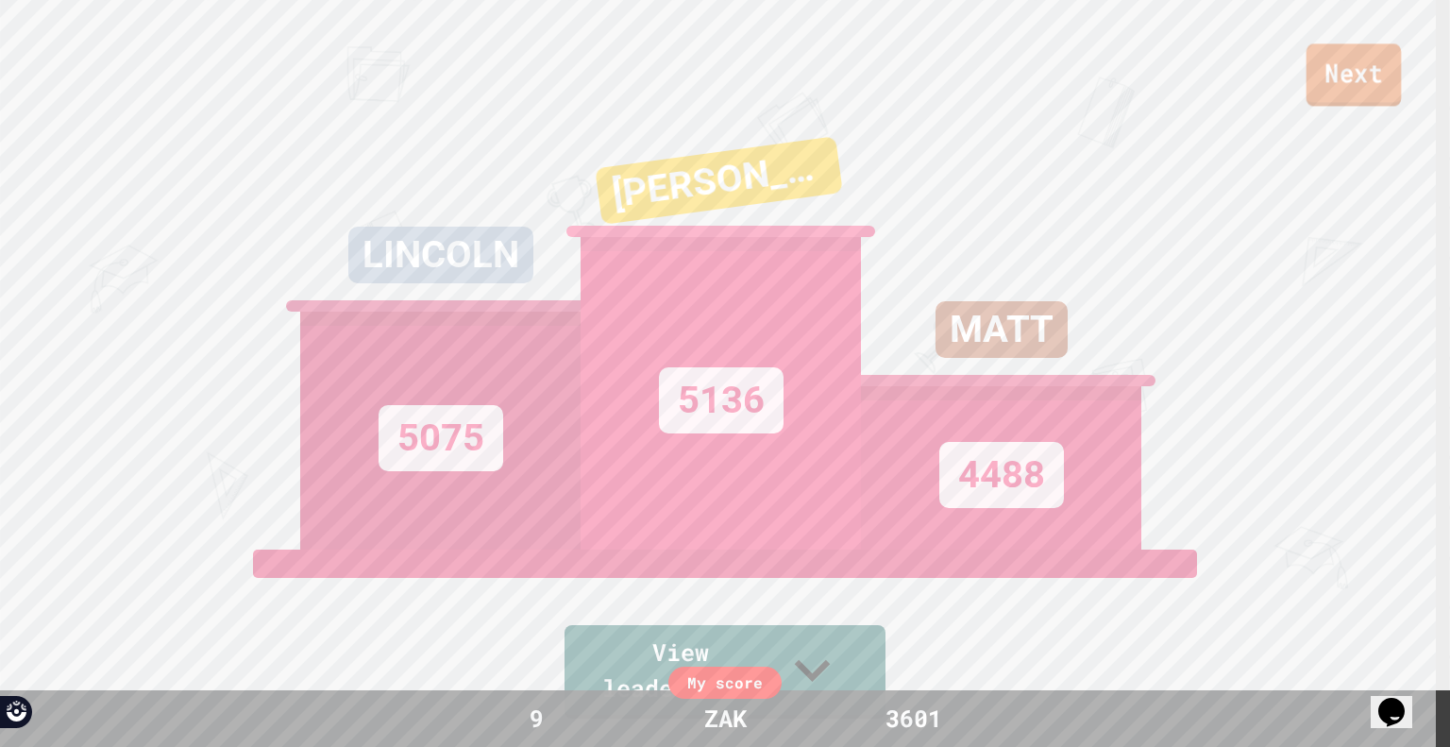
click at [1347, 75] on link "Next" at bounding box center [1353, 74] width 95 height 62
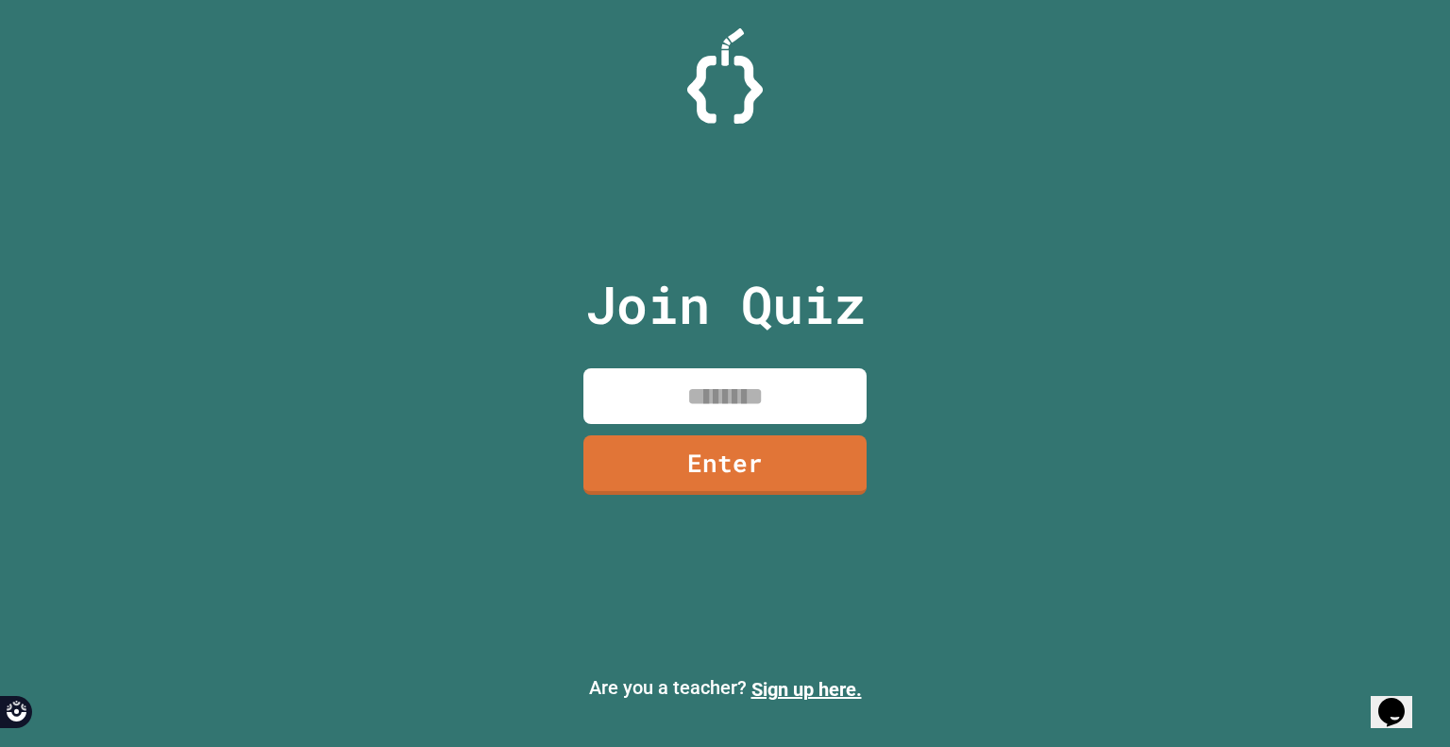
click at [671, 405] on input at bounding box center [724, 396] width 283 height 56
